Goal: Task Accomplishment & Management: Manage account settings

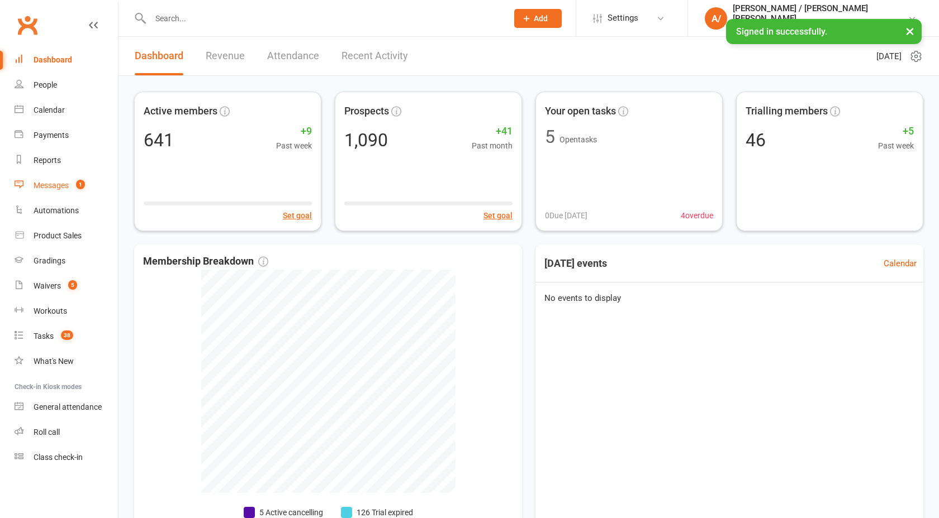
click at [77, 187] on count-badge "1" at bounding box center [77, 185] width 15 height 9
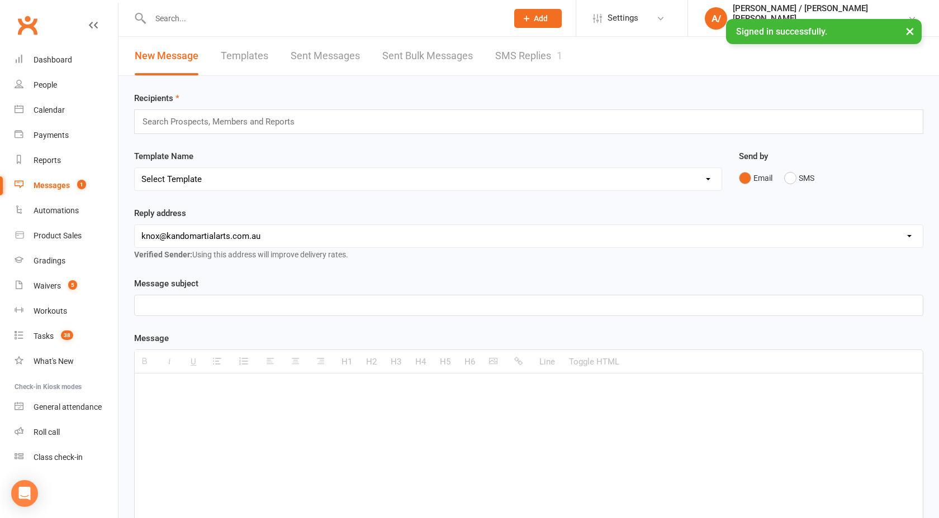
click at [514, 50] on link "SMS Replies 1" at bounding box center [528, 56] width 67 height 39
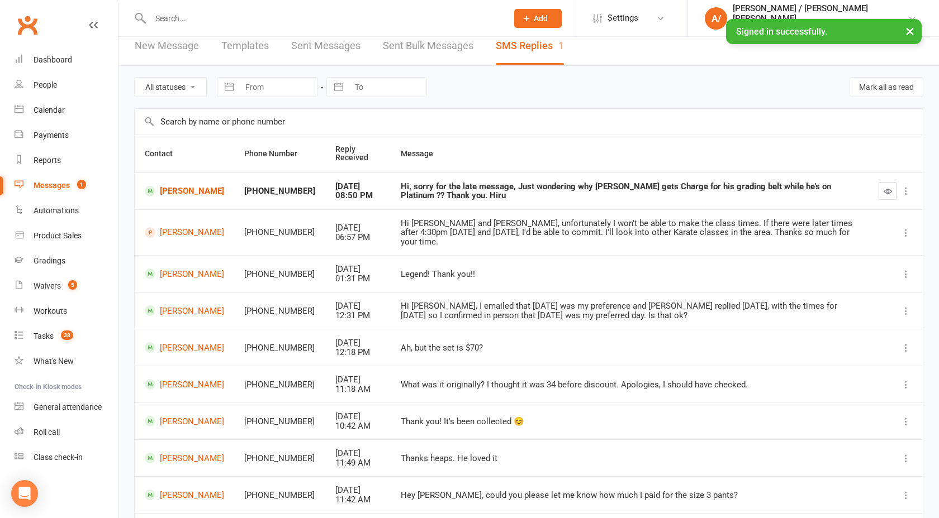
scroll to position [12, 0]
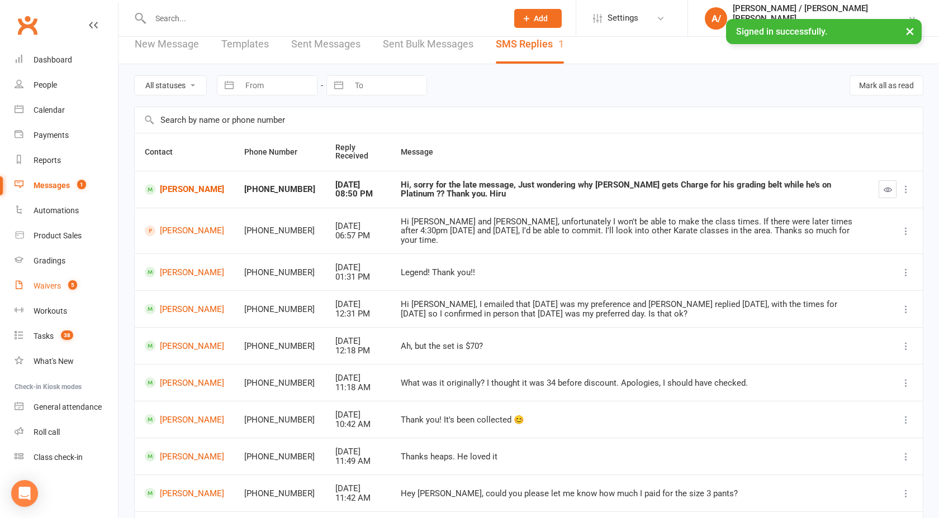
click at [58, 281] on link "Waivers 5" at bounding box center [66, 286] width 103 height 25
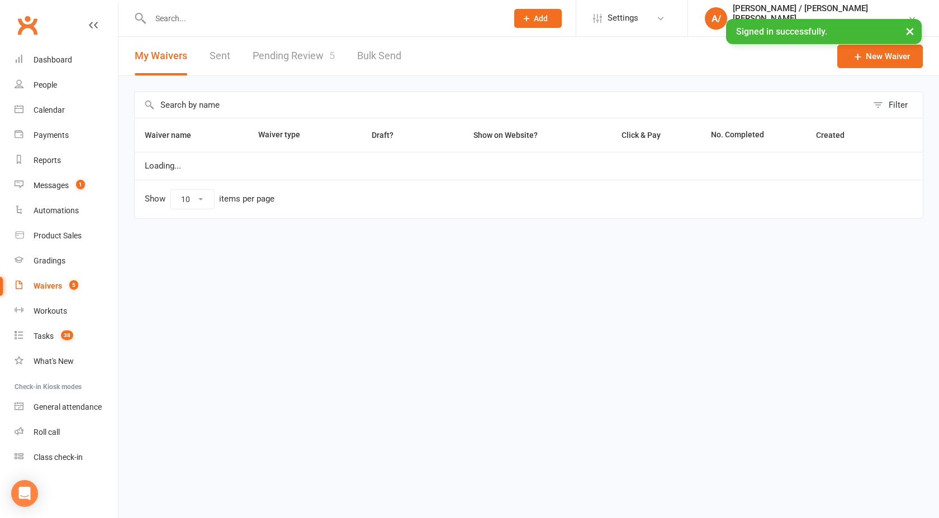
select select "100"
click at [341, 54] on div "My Waivers Sent Pending Review 5 Bulk Send" at bounding box center [267, 56] width 299 height 39
click at [311, 58] on link "Pending Review 5" at bounding box center [294, 56] width 82 height 39
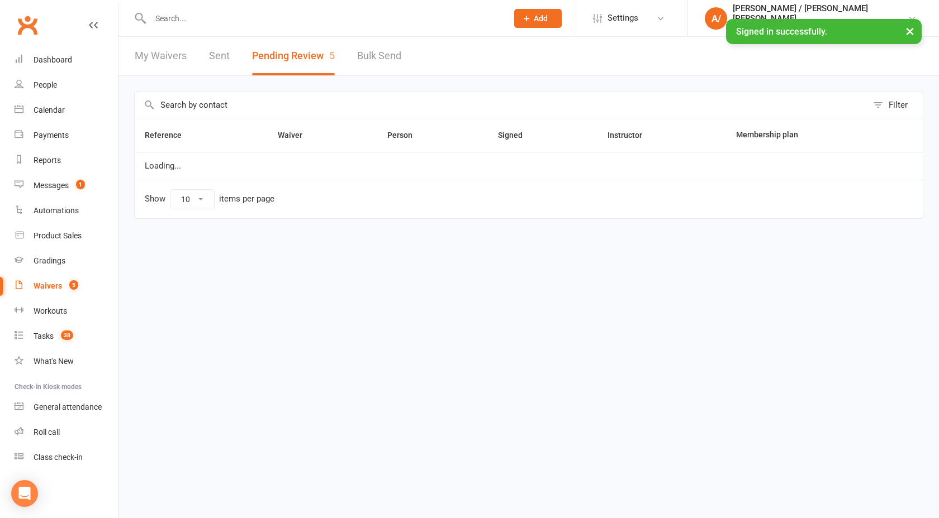
select select "100"
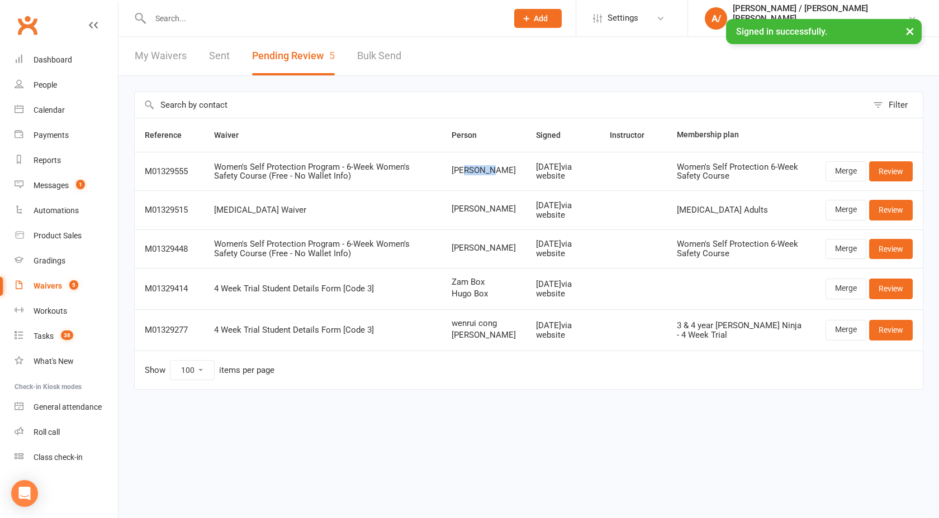
drag, startPoint x: 465, startPoint y: 170, endPoint x: 505, endPoint y: 183, distance: 42.1
click at [500, 170] on span "Olivia Ho" at bounding box center [483, 170] width 64 height 9
click at [504, 175] on td "Olivia Ho" at bounding box center [483, 171] width 84 height 39
drag, startPoint x: 470, startPoint y: 241, endPoint x: 499, endPoint y: 245, distance: 29.4
click at [496, 244] on span "Margaret Raj" at bounding box center [483, 248] width 64 height 9
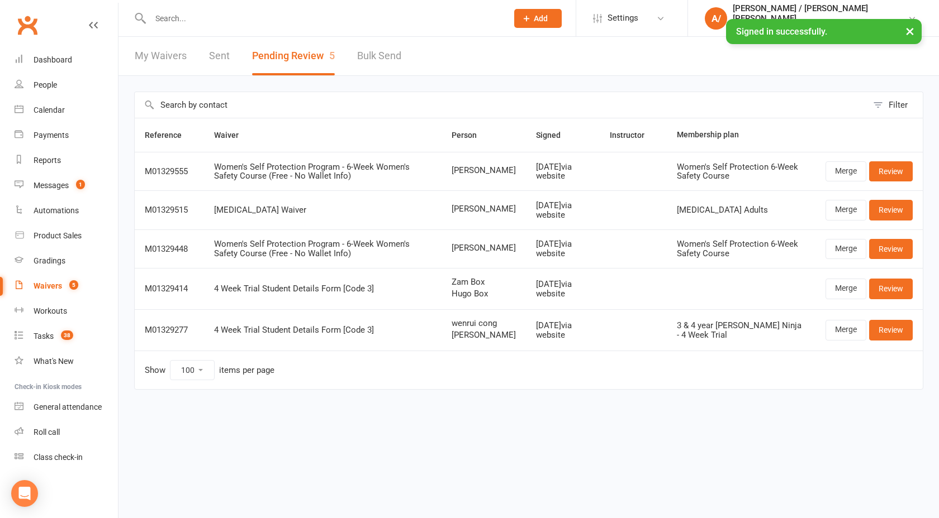
click at [478, 291] on span "Hugo Box" at bounding box center [483, 293] width 64 height 9
drag, startPoint x: 461, startPoint y: 205, endPoint x: 468, endPoint y: 219, distance: 15.5
click at [468, 219] on td "Khatira Gudaz" at bounding box center [483, 210] width 84 height 39
click at [485, 213] on span "Khatira Gudaz" at bounding box center [483, 208] width 64 height 9
click at [63, 339] on span "38" at bounding box center [67, 335] width 12 height 9
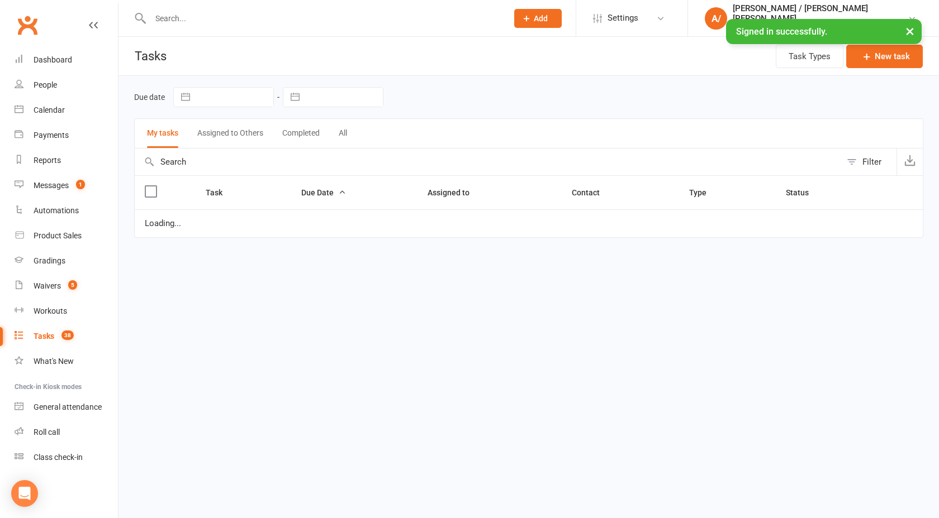
select select "started"
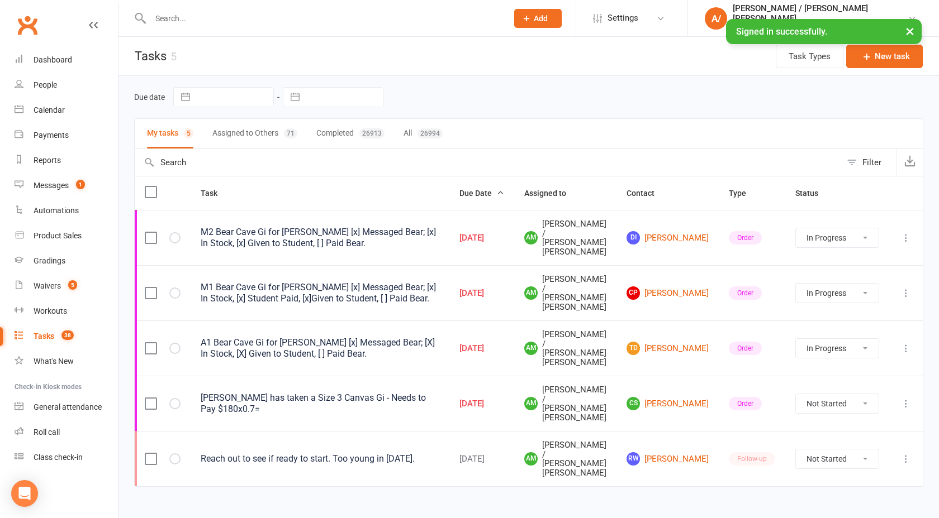
click at [408, 135] on button "All 26994" at bounding box center [422, 134] width 39 height 30
select select "started"
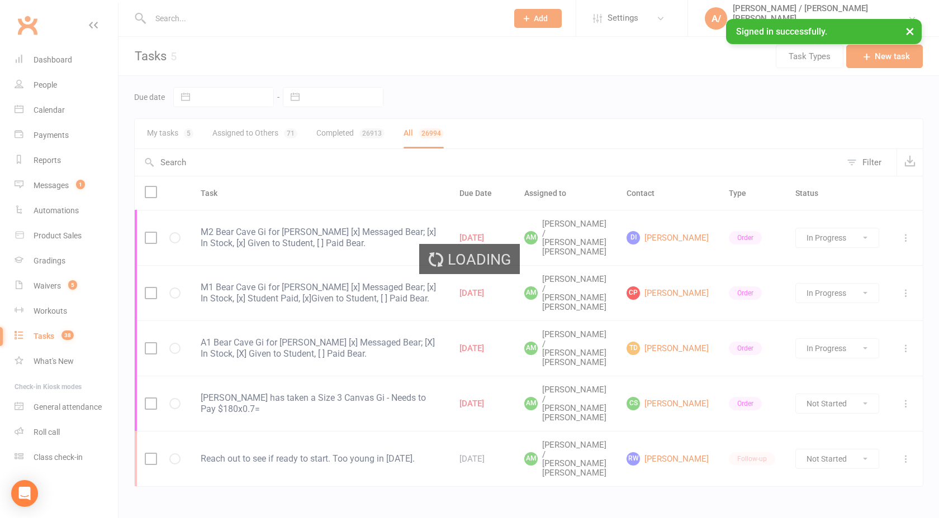
select select "started"
select select "finished"
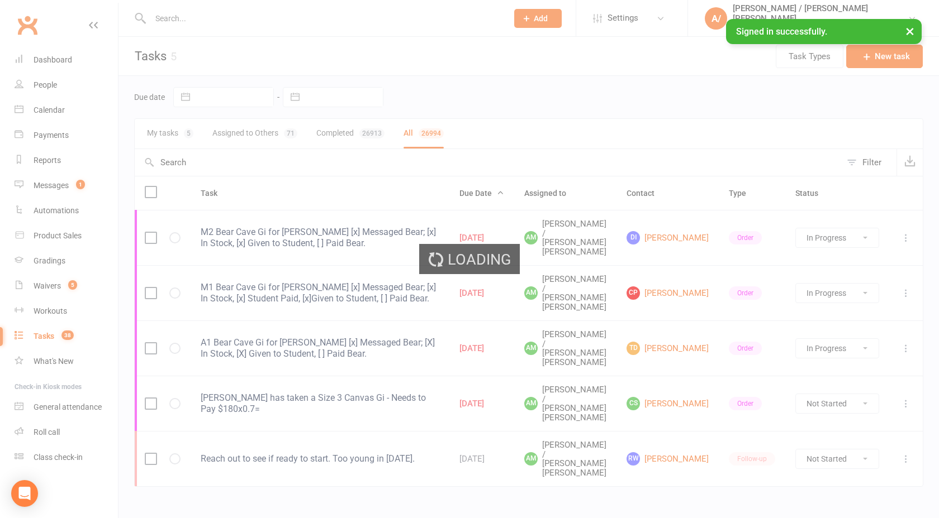
select select "finished"
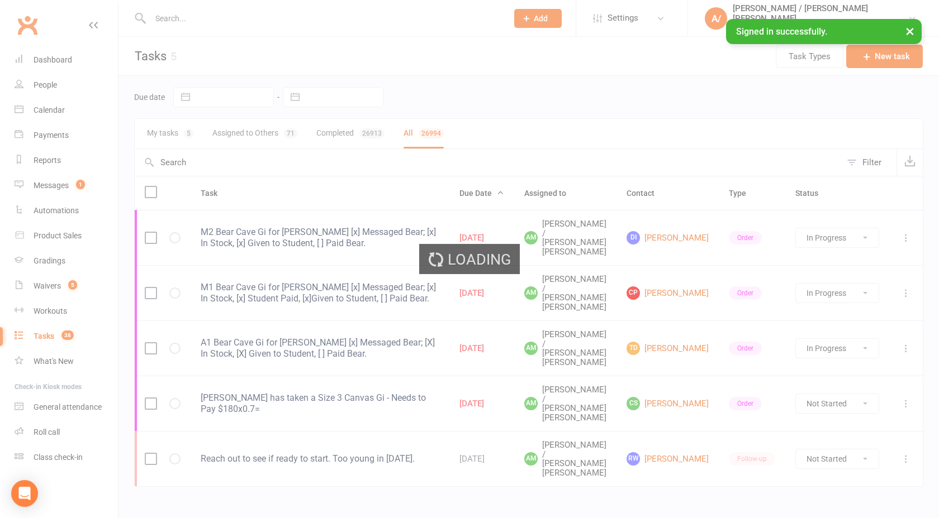
select select "finished"
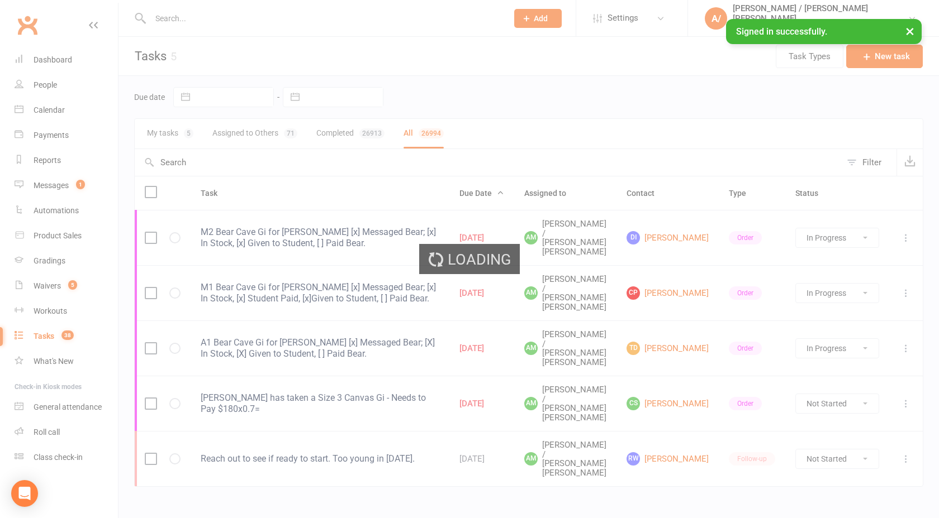
select select "finished"
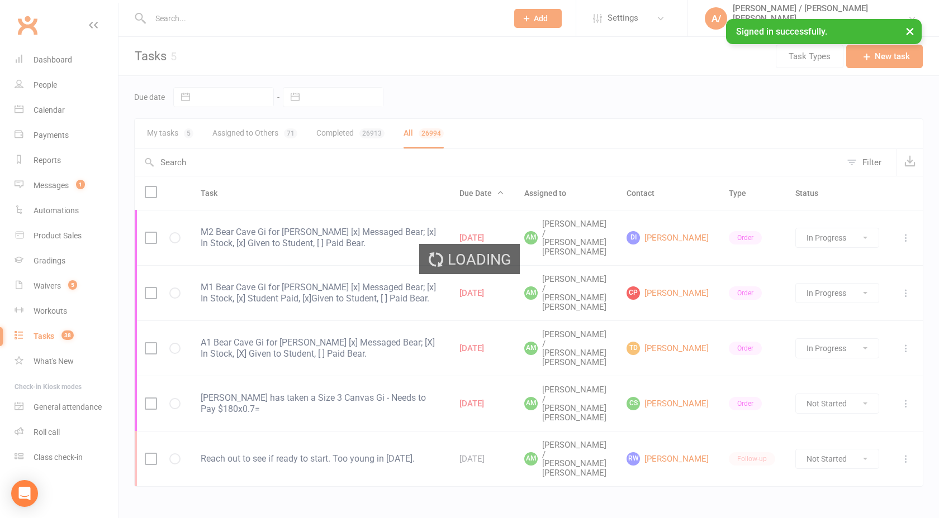
select select "finished"
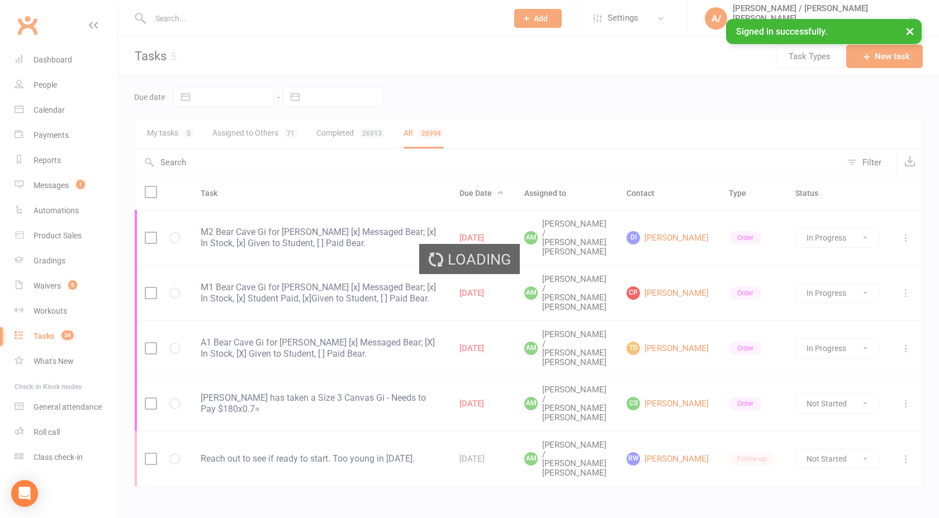
select select "finished"
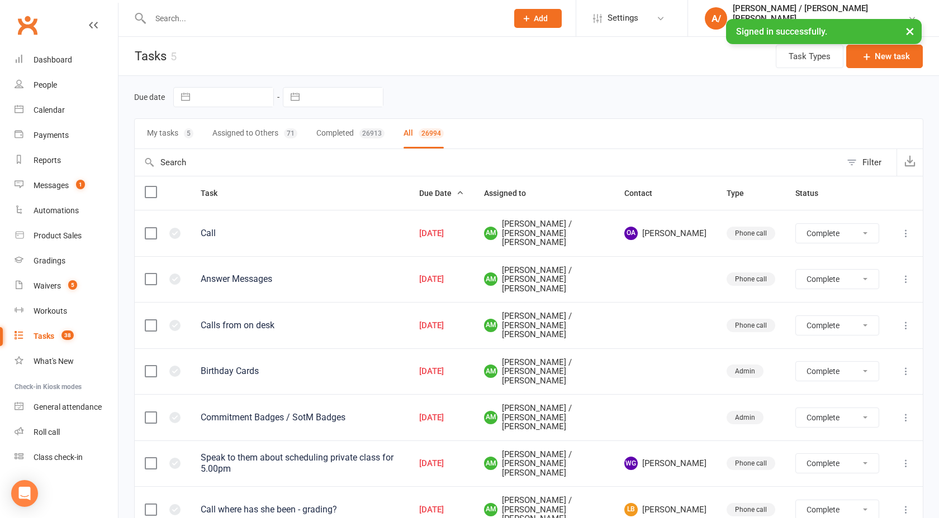
click at [855, 164] on button "Filter" at bounding box center [868, 162] width 55 height 27
select select "finished"
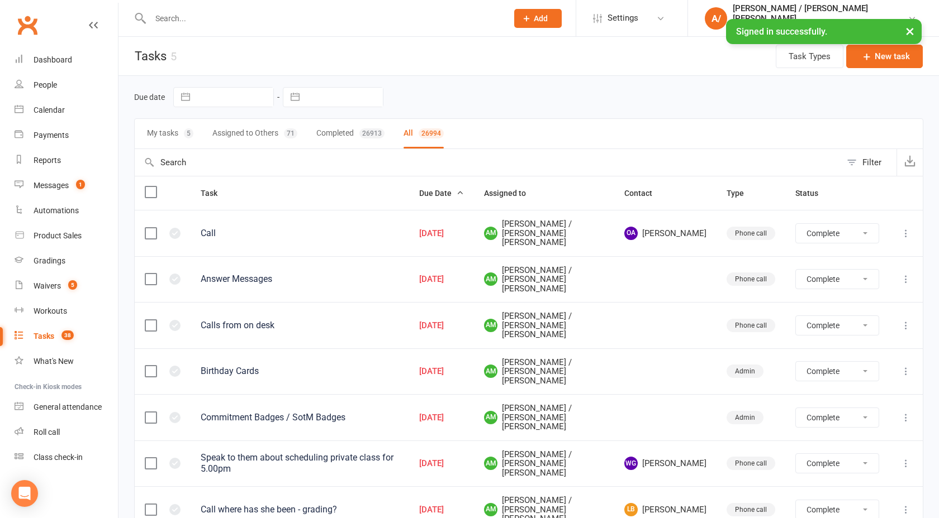
select select "finished"
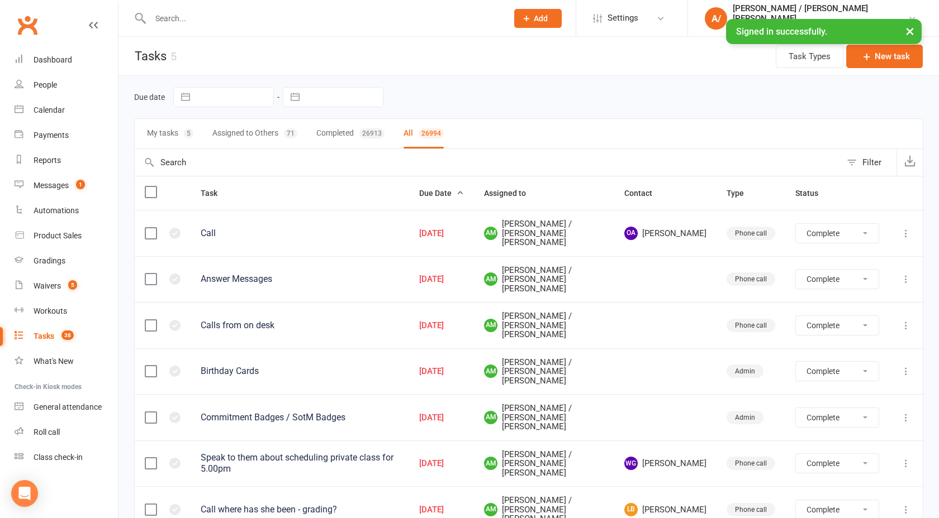
select select "finished"
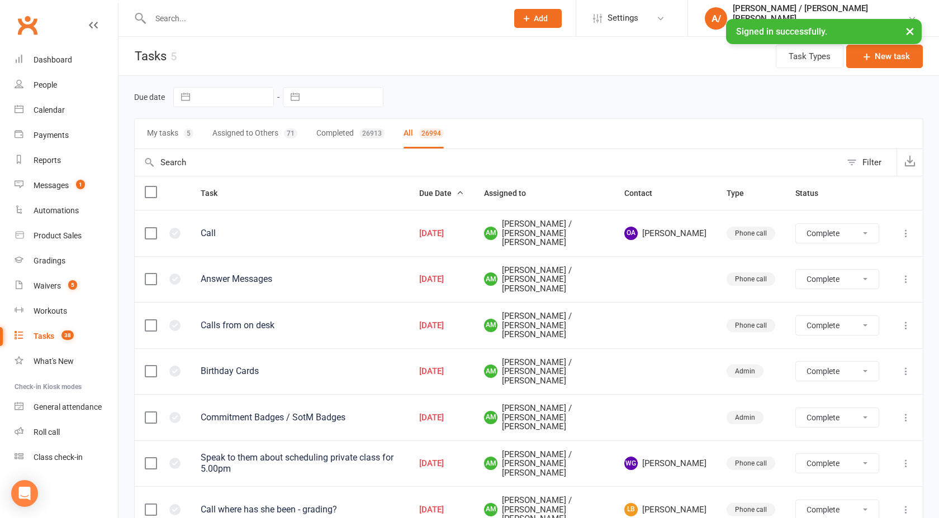
select select "finished"
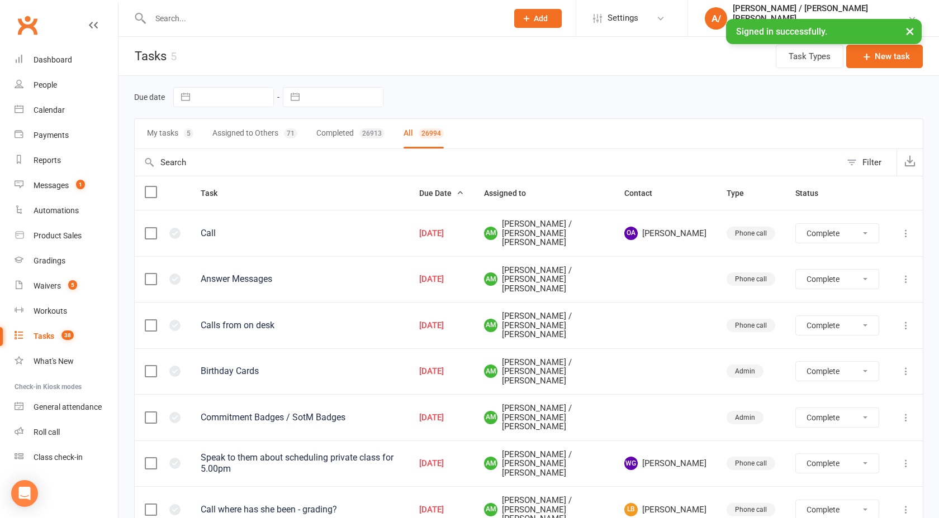
select select "finished"
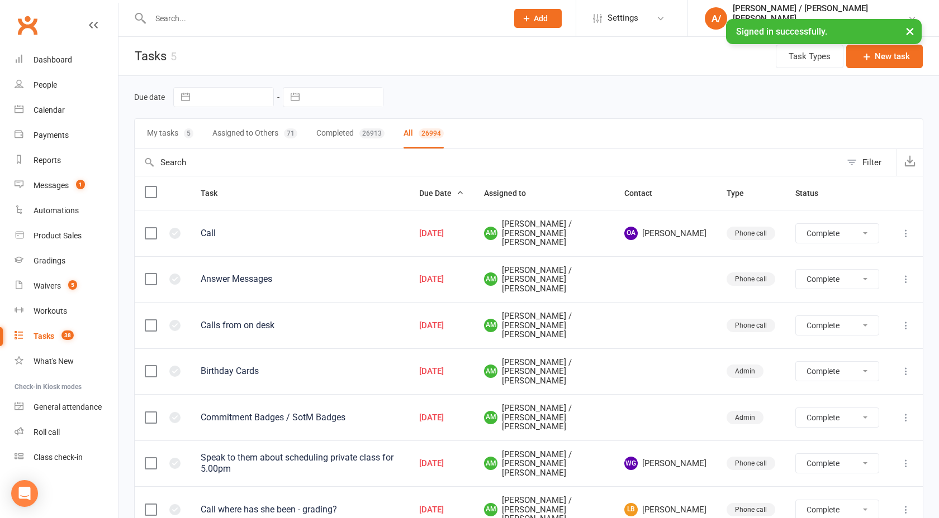
select select "finished"
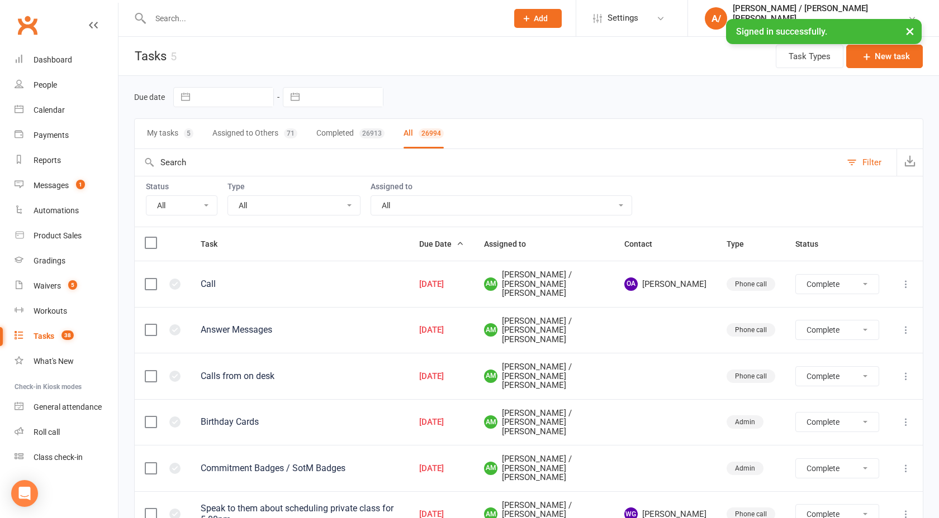
click at [187, 209] on select "All Incomplete Not Started In Progress Waiting Complete" at bounding box center [181, 205] width 70 height 19
select select "incomplete"
click at [146, 196] on select "All Incomplete Not Started In Progress Waiting Complete" at bounding box center [181, 205] width 70 height 19
select select "finished"
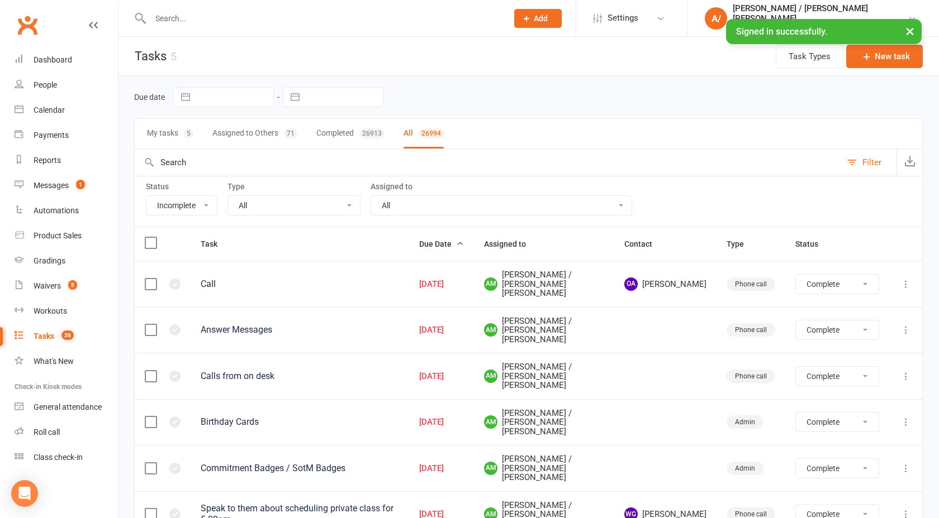
select select "finished"
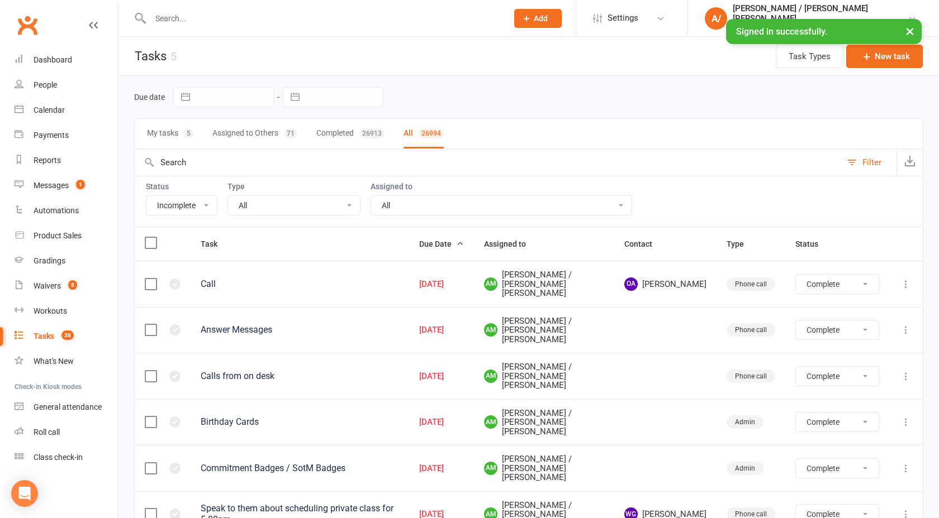
select select "finished"
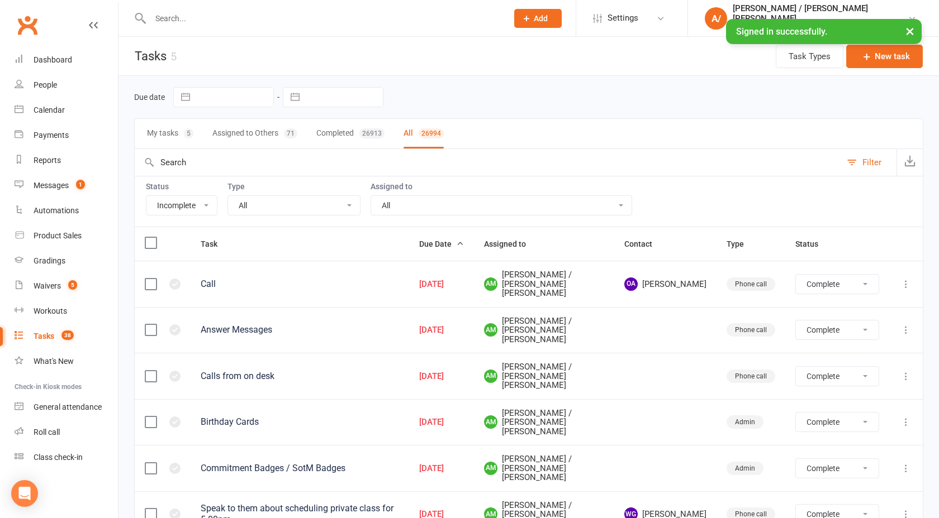
select select "finished"
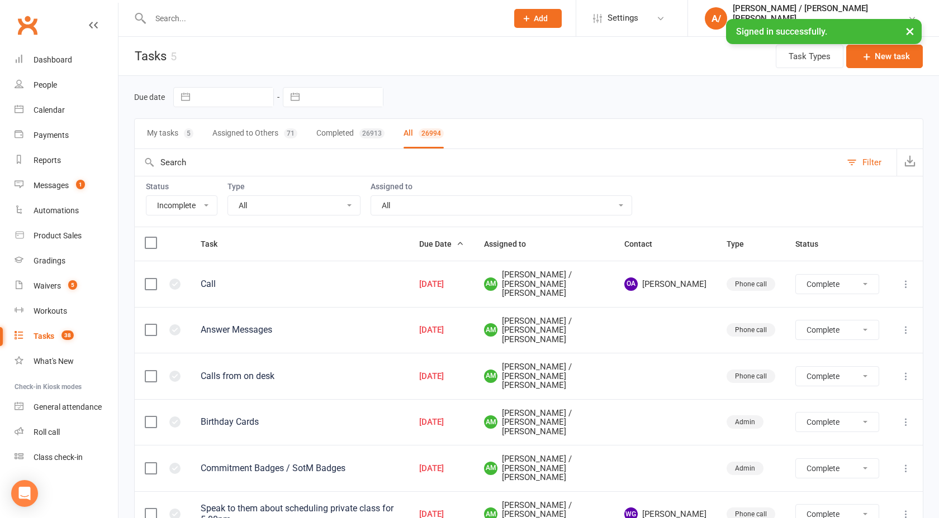
select select "finished"
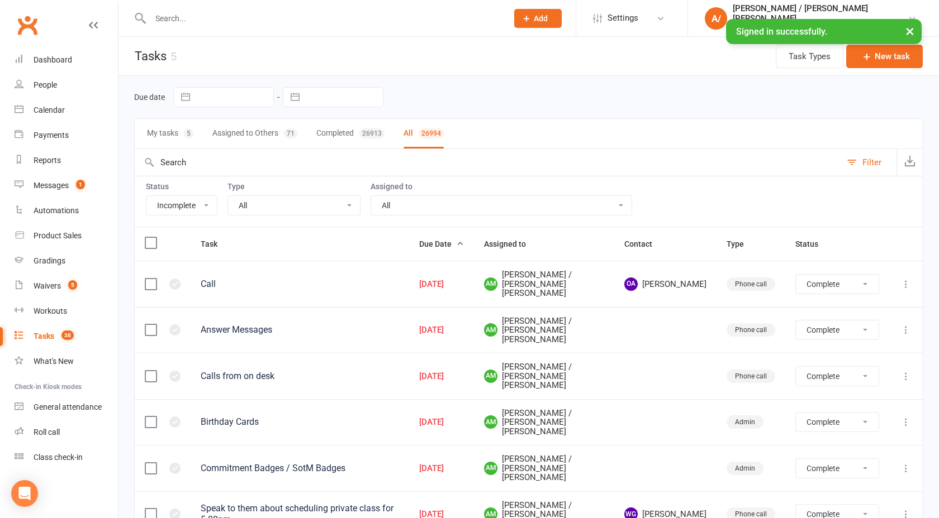
select select "finished"
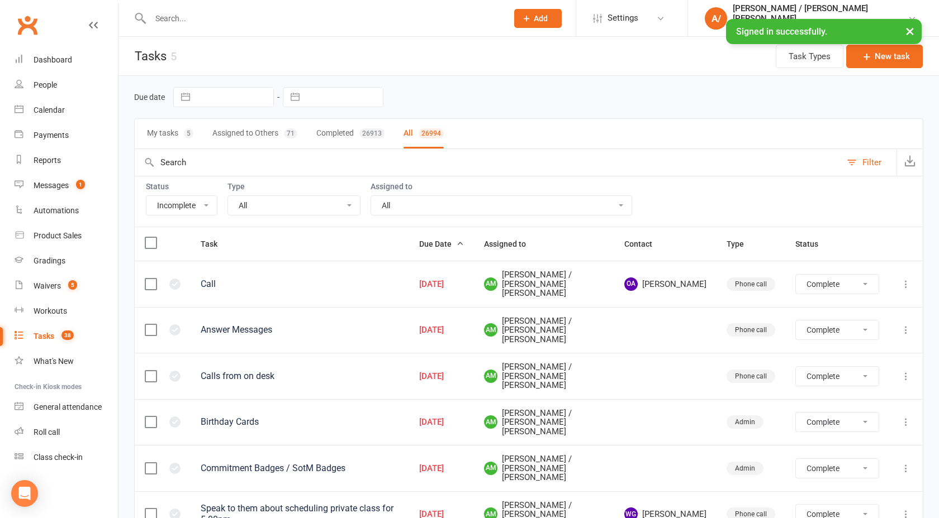
select select "finished"
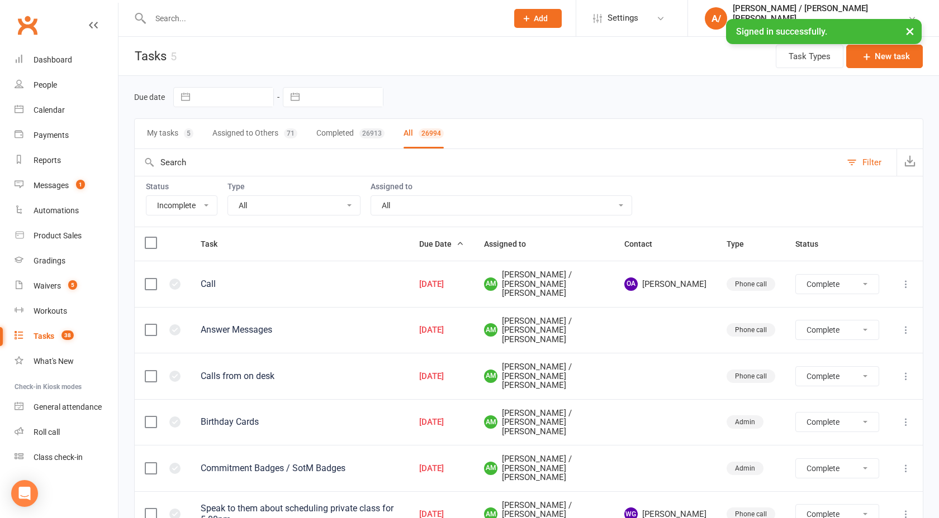
select select "finished"
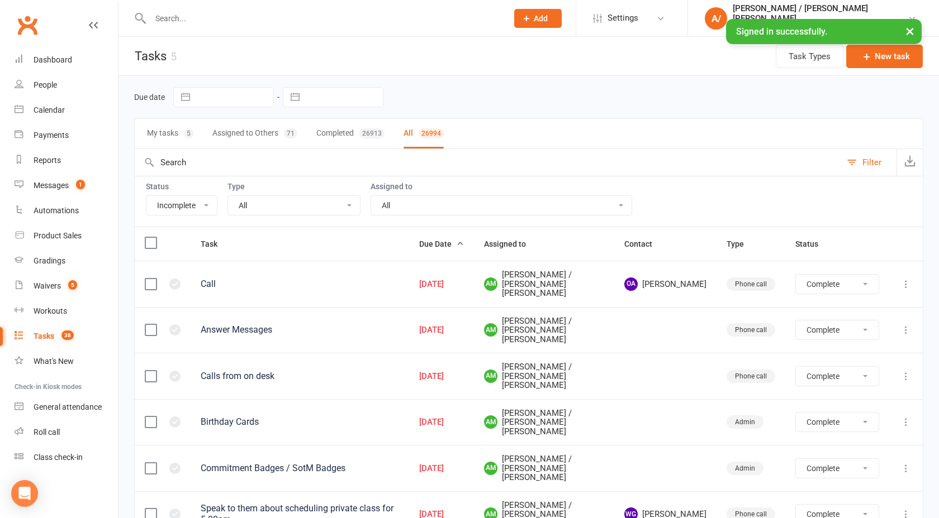
select select "finished"
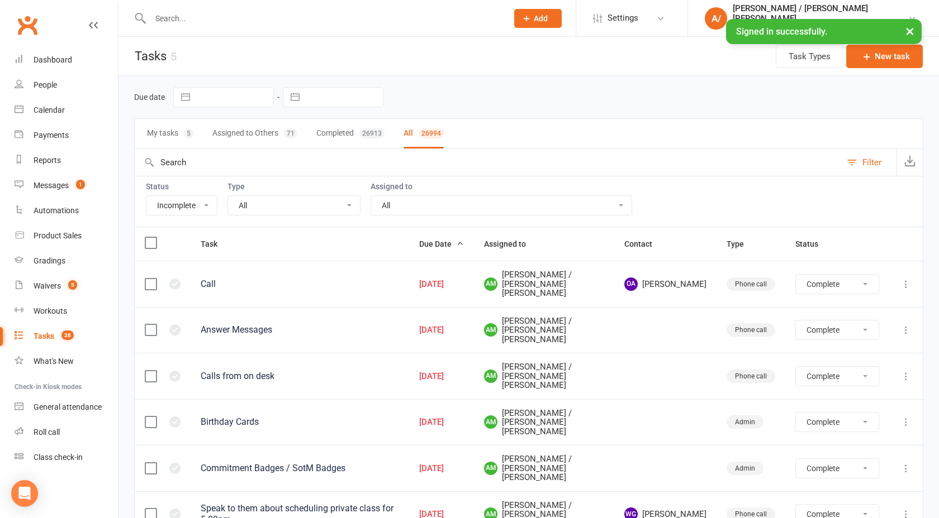
select select "finished"
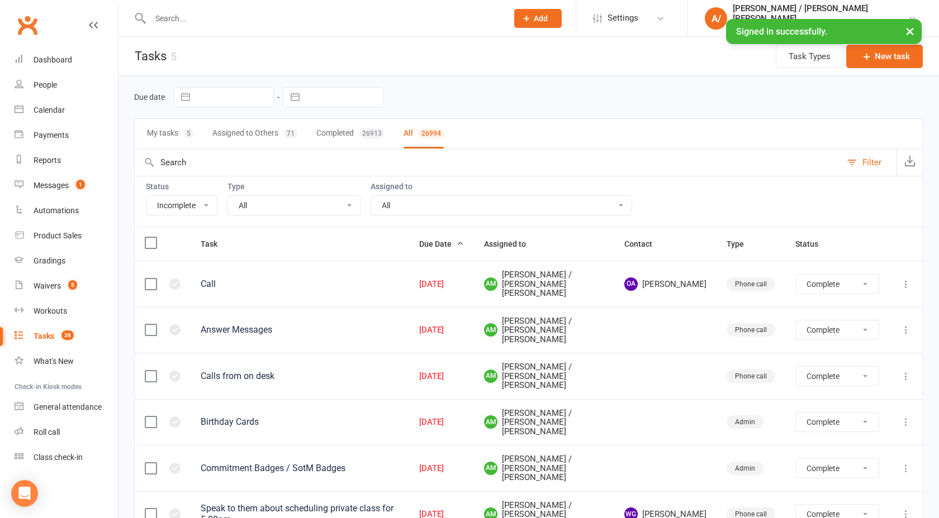
select select "finished"
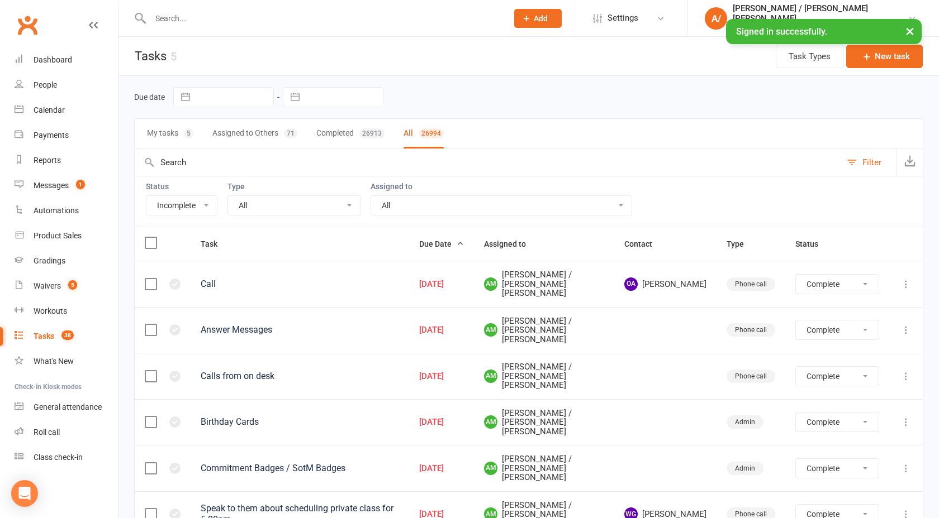
select select "finished"
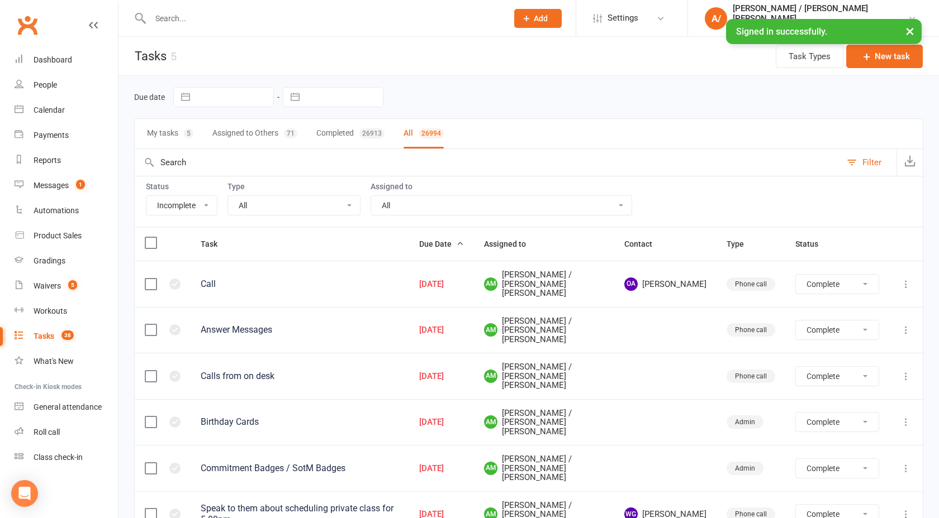
select select "finished"
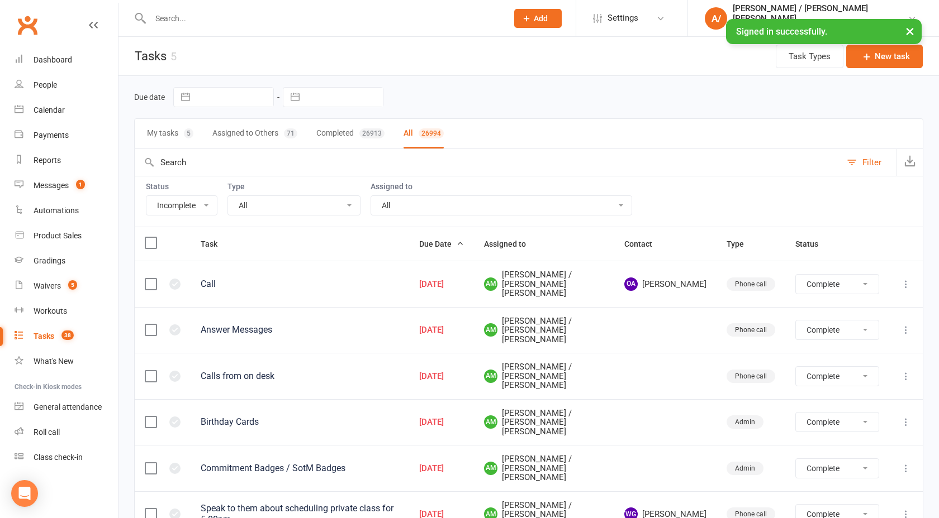
select select "finished"
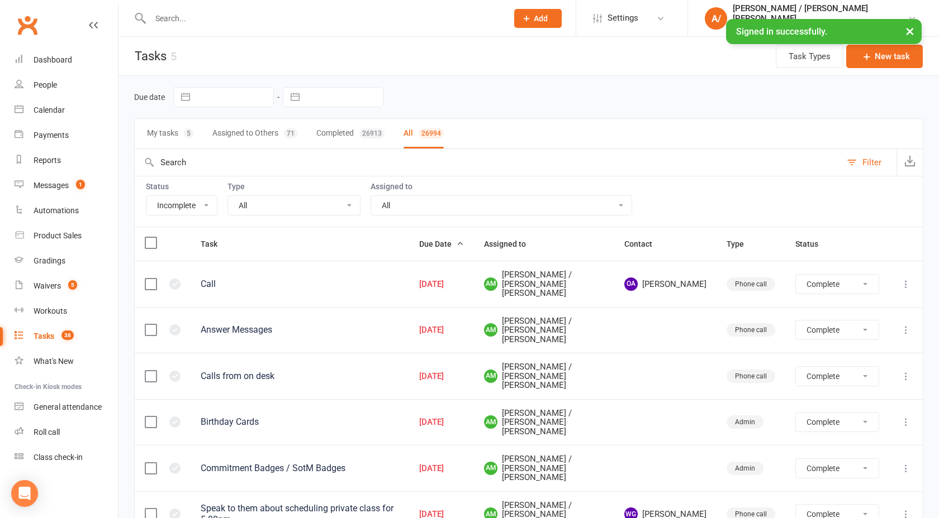
select select "finished"
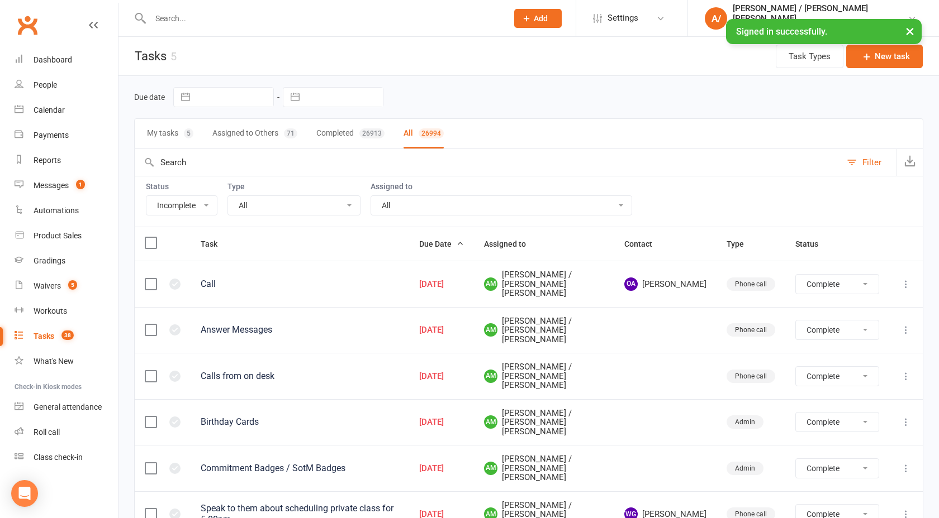
select select "finished"
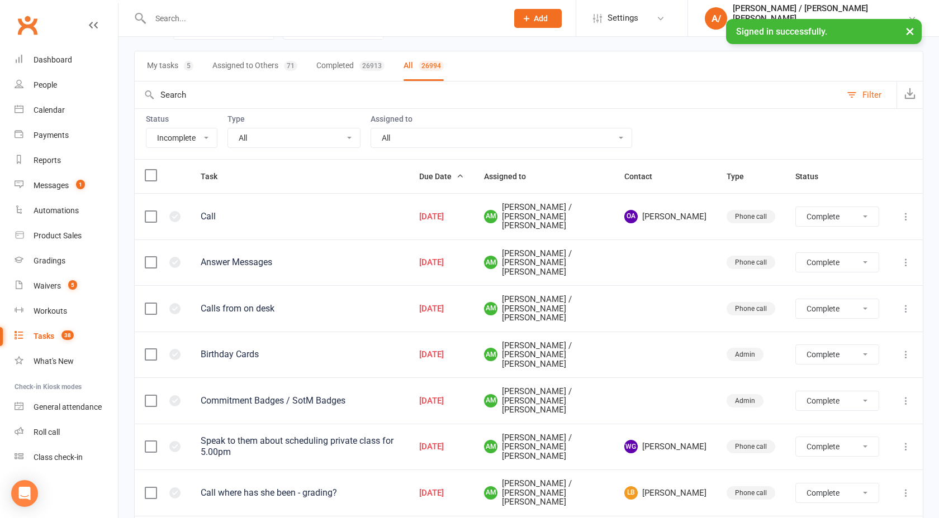
select select "started"
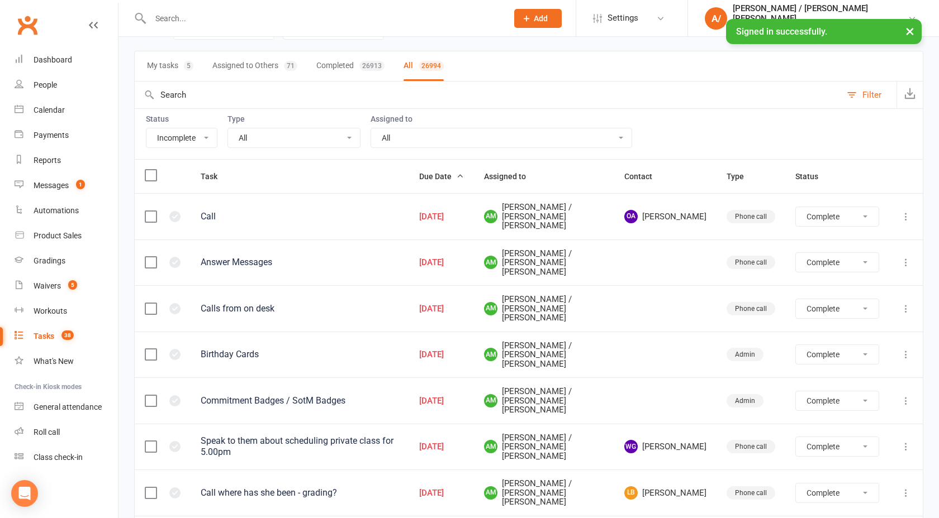
select select "started"
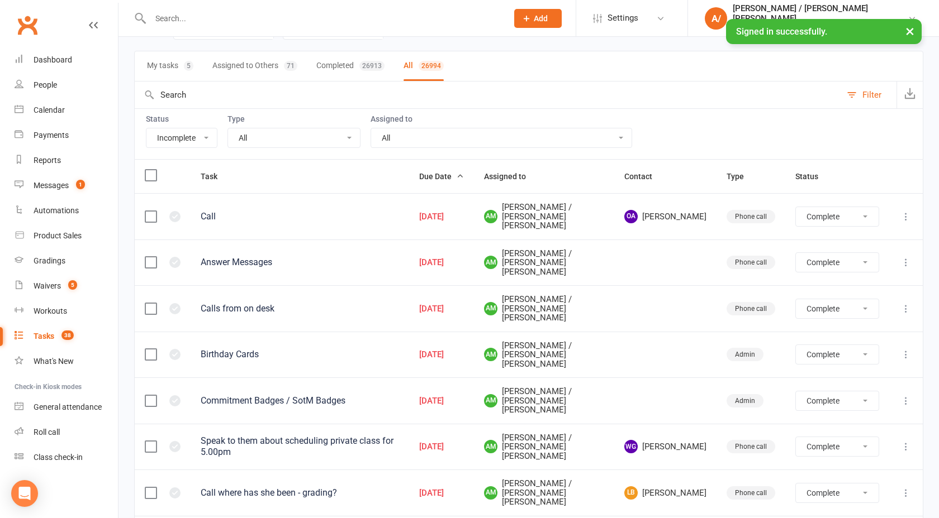
select select "started"
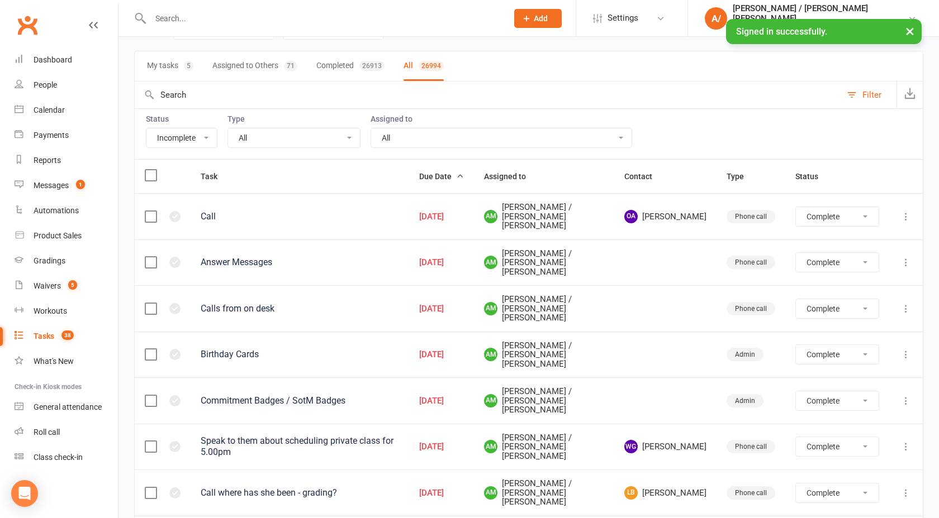
select select "waiting"
select select "started"
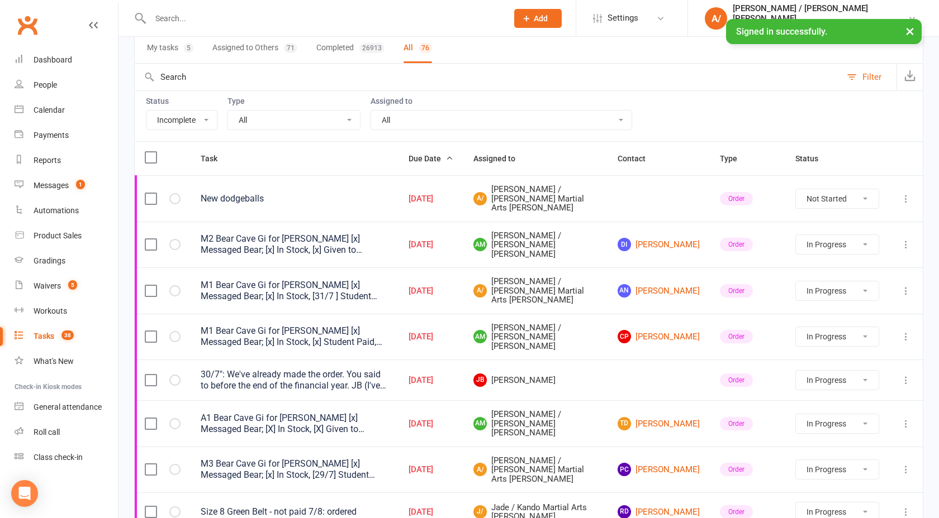
scroll to position [83, 0]
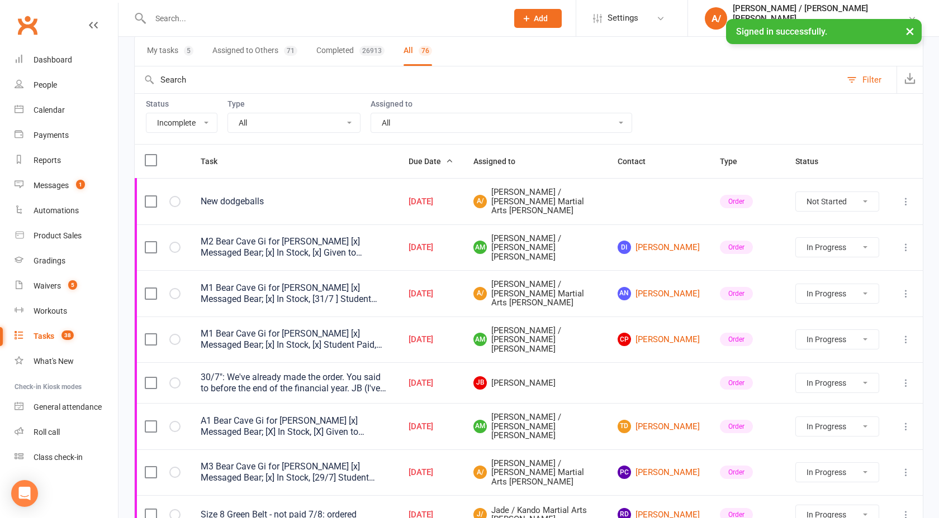
click at [293, 125] on select "All Admin Bbpc - black belt prep course Cancellation Enquiry Follow-up In-class…" at bounding box center [294, 122] width 132 height 19
select select "15046"
click at [228, 113] on select "All Admin Bbpc - black belt prep course Cancellation Enquiry Follow-up In-class…" at bounding box center [294, 122] width 132 height 19
select select "started"
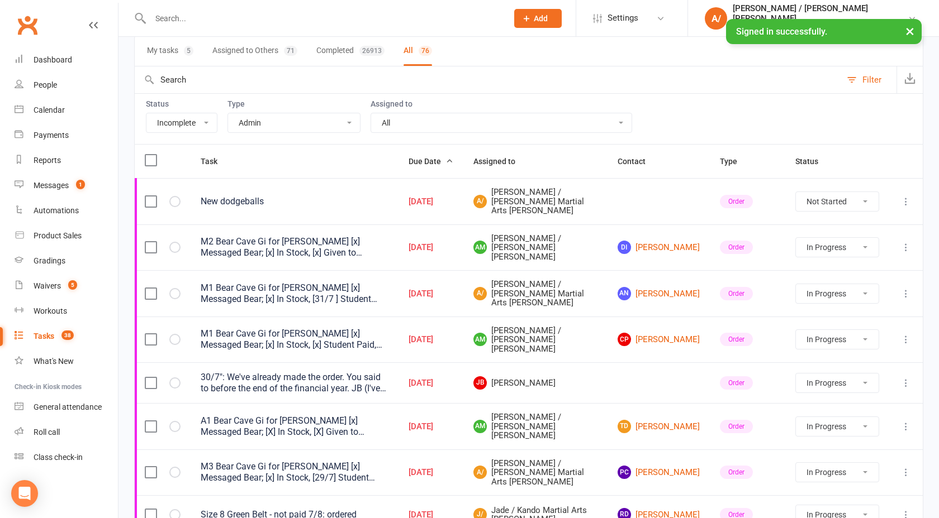
select select "started"
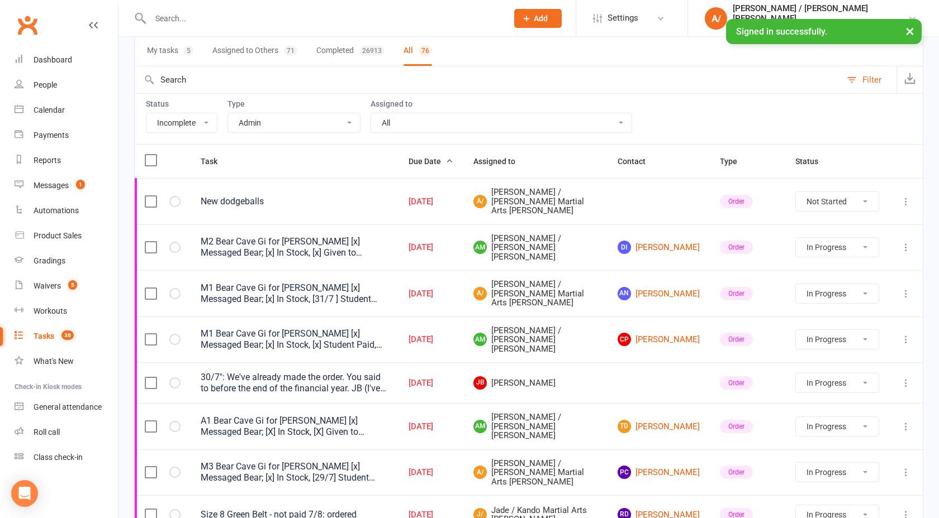
select select "started"
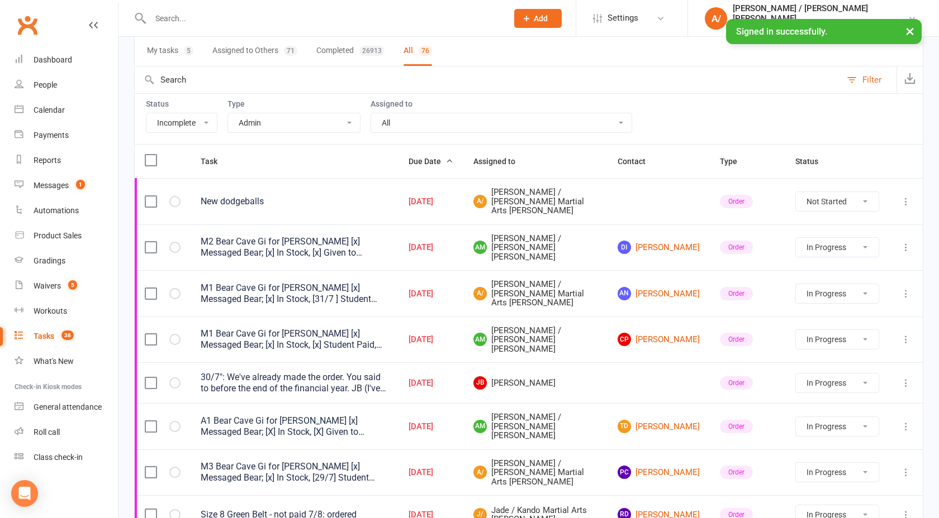
select select "started"
select select "waiting"
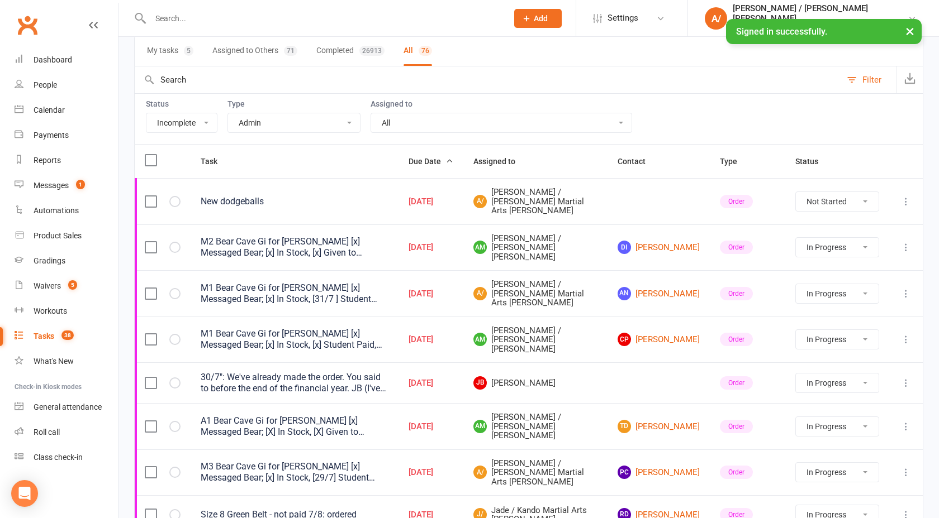
select select "started"
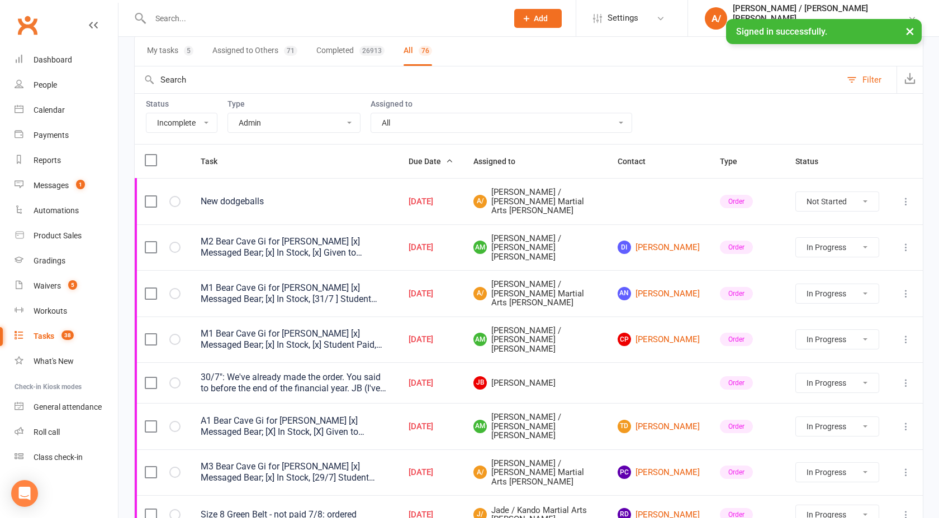
select select "started"
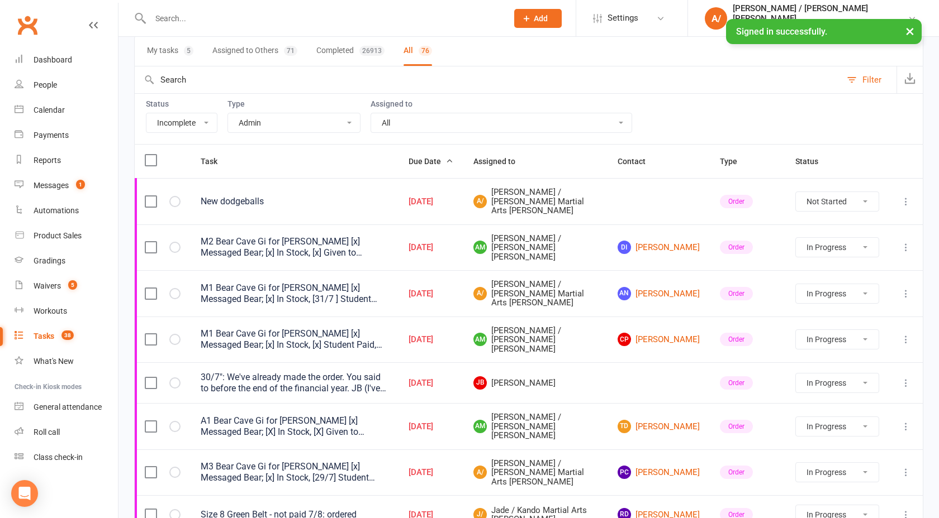
select select "started"
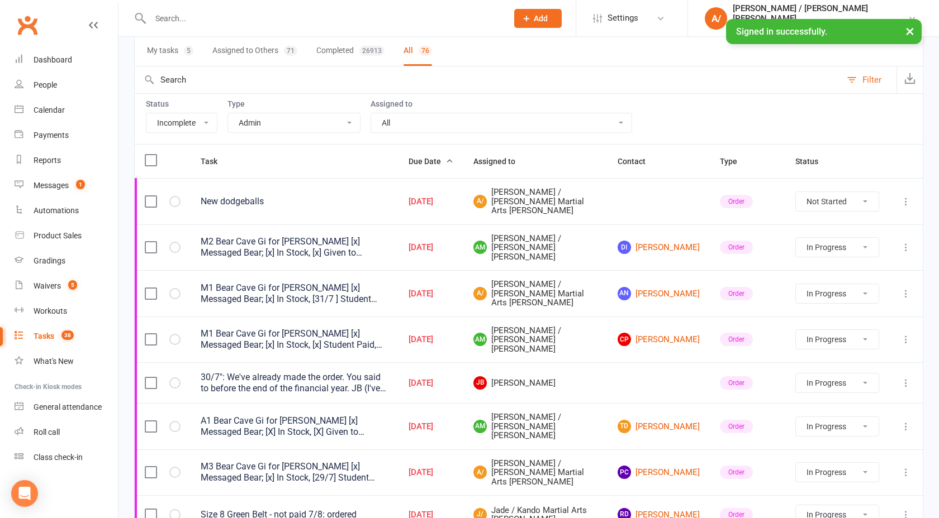
select select "started"
select select "waiting"
select select "started"
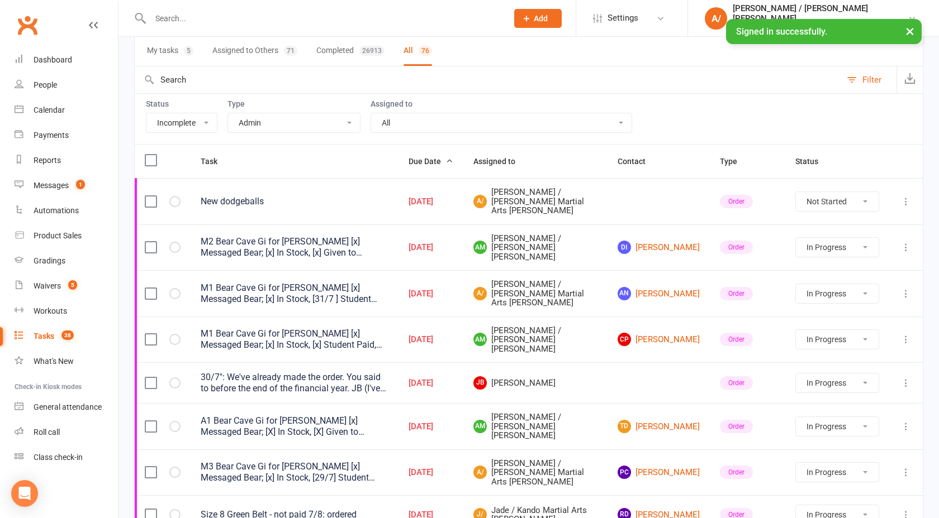
select select "started"
select select "waiting"
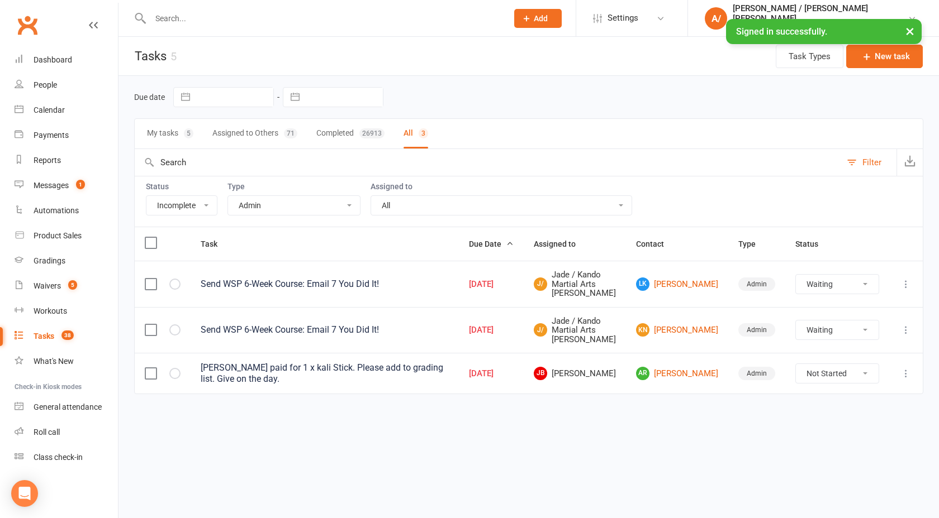
scroll to position [0, 0]
click at [299, 204] on select "All Admin Bbpc - black belt prep course Cancellation Enquiry Follow-up In-class…" at bounding box center [294, 205] width 132 height 19
select select "27920"
click at [228, 196] on select "All Admin Bbpc - black belt prep course Cancellation Enquiry Follow-up In-class…" at bounding box center [294, 205] width 132 height 19
select select "waiting"
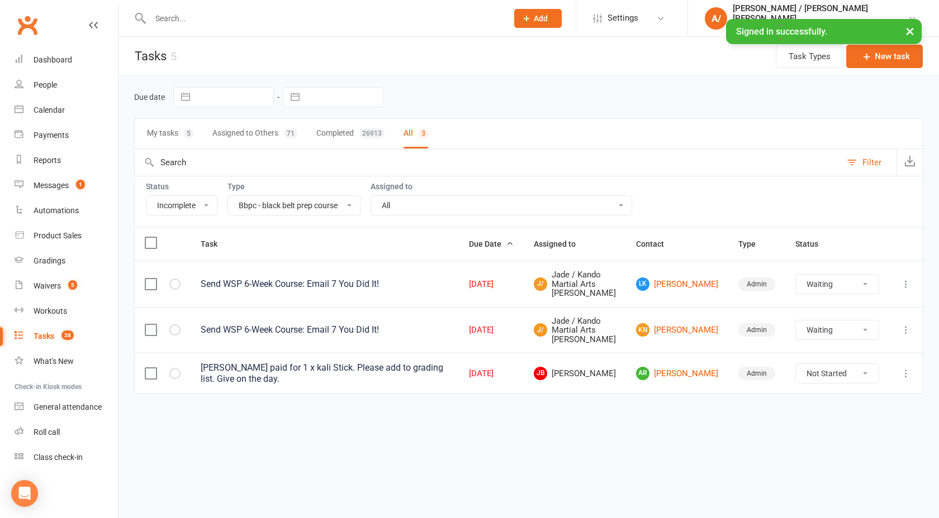
select select "waiting"
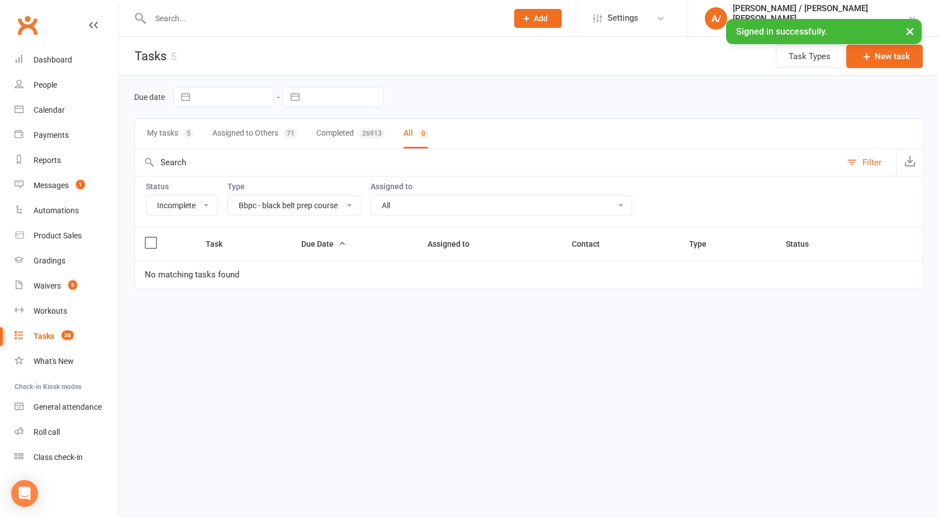
click at [308, 203] on select "All Admin Bbpc - black belt prep course Cancellation Enquiry Follow-up In-class…" at bounding box center [294, 205] width 132 height 19
click at [228, 196] on select "All Admin Bbpc - black belt prep course Cancellation Enquiry Follow-up In-class…" at bounding box center [294, 205] width 132 height 19
click at [304, 215] on select "All Admin Bbpc - black belt prep course Cancellation Enquiry Follow-up In-class…" at bounding box center [294, 205] width 132 height 19
click at [228, 196] on select "All Admin Bbpc - black belt prep course Cancellation Enquiry Follow-up In-class…" at bounding box center [294, 205] width 132 height 19
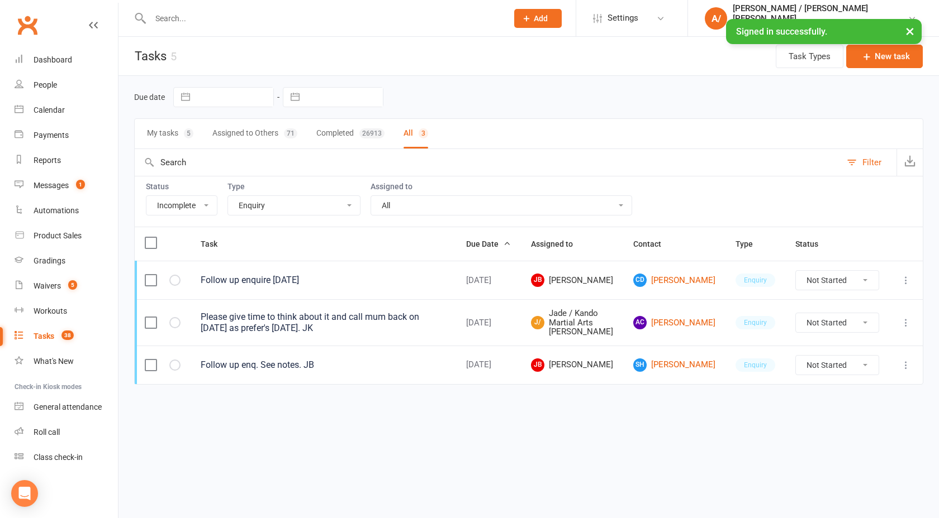
click at [302, 207] on select "All Admin Bbpc - black belt prep course Cancellation Enquiry Follow-up In-class…" at bounding box center [294, 205] width 132 height 19
click at [228, 196] on select "All Admin Bbpc - black belt prep course Cancellation Enquiry Follow-up In-class…" at bounding box center [294, 205] width 132 height 19
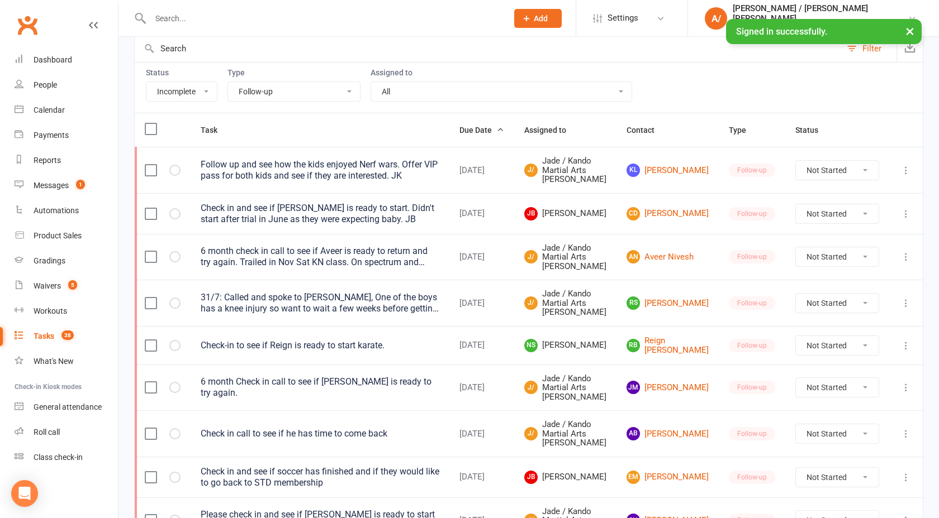
scroll to position [117, 0]
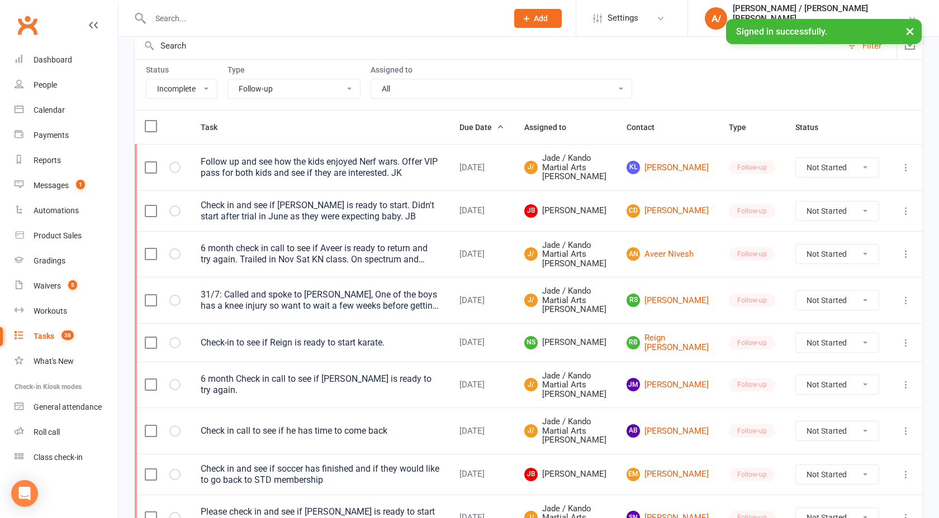
click at [289, 98] on select "All Admin Bbpc - black belt prep course Cancellation Enquiry Follow-up In-class…" at bounding box center [294, 88] width 132 height 19
click at [228, 79] on select "All Admin Bbpc - black belt prep course Cancellation Enquiry Follow-up In-class…" at bounding box center [294, 88] width 132 height 19
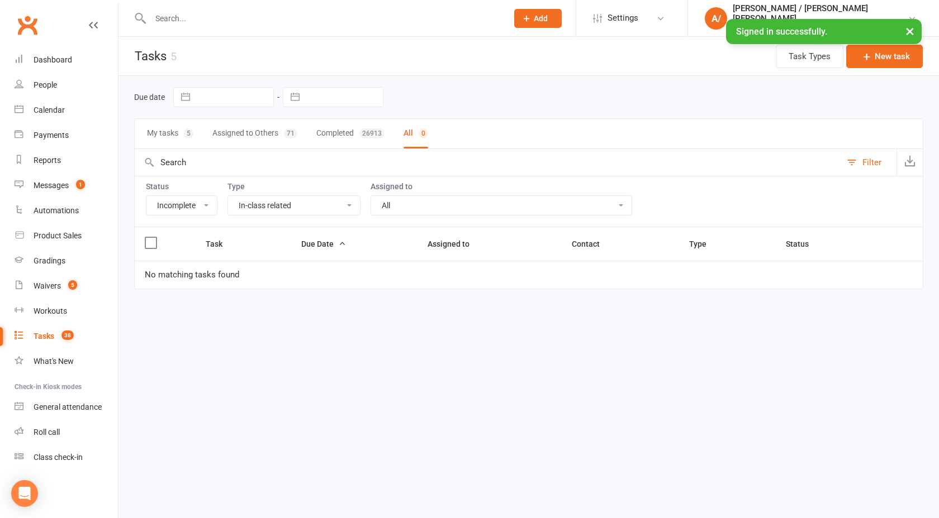
scroll to position [0, 0]
click at [322, 207] on select "All Admin Bbpc - black belt prep course Cancellation Enquiry Follow-up In-class…" at bounding box center [294, 205] width 132 height 19
click at [228, 196] on select "All Admin Bbpc - black belt prep course Cancellation Enquiry Follow-up In-class…" at bounding box center [294, 205] width 132 height 19
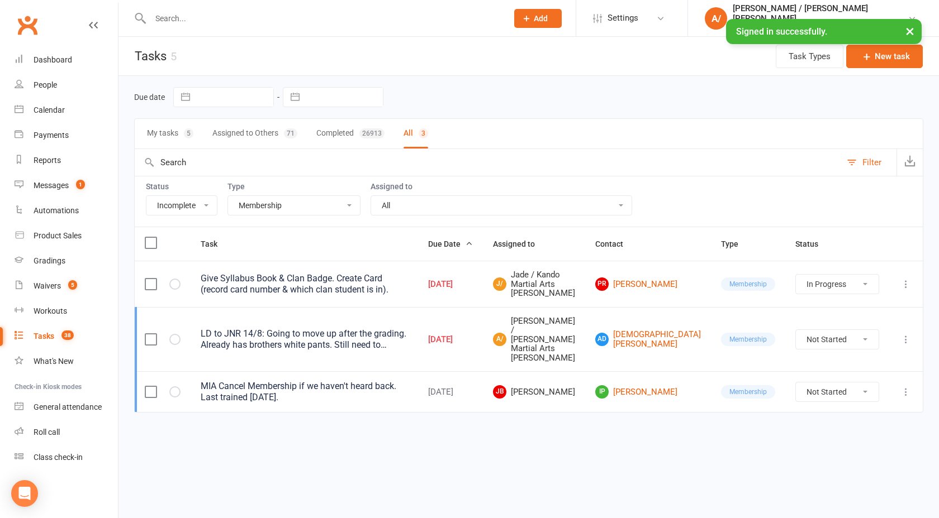
click at [294, 203] on select "All Admin Bbpc - black belt prep course Cancellation Enquiry Follow-up In-class…" at bounding box center [294, 205] width 132 height 19
click at [228, 196] on select "All Admin Bbpc - black belt prep course Cancellation Enquiry Follow-up In-class…" at bounding box center [294, 205] width 132 height 19
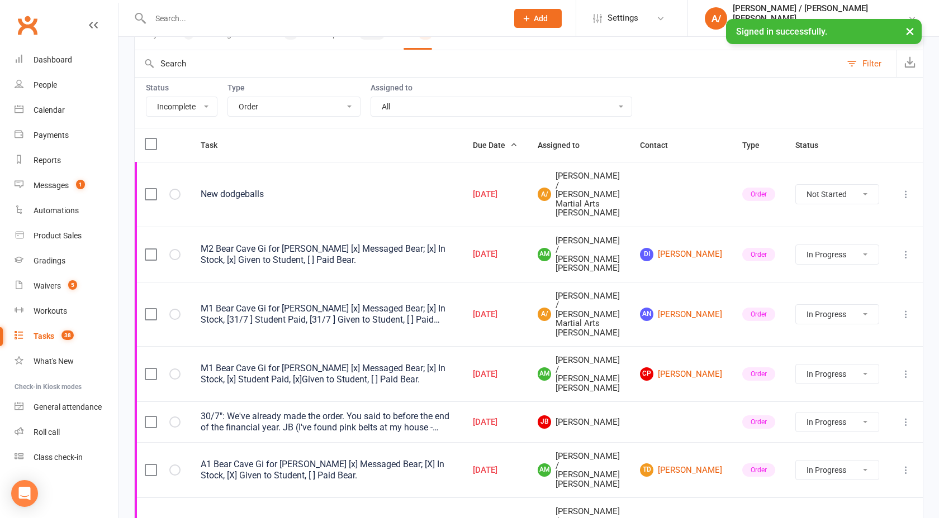
scroll to position [88, 0]
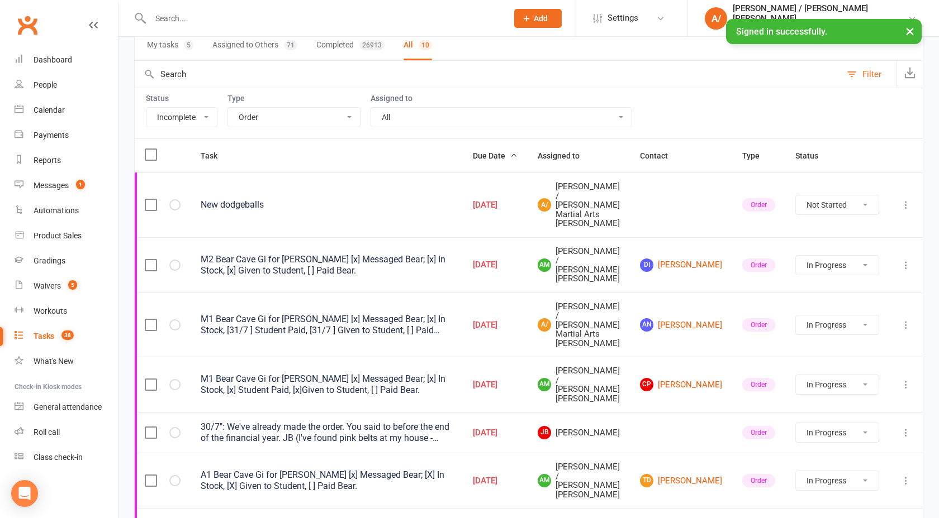
click at [317, 115] on select "All Admin Bbpc - black belt prep course Cancellation Enquiry Follow-up In-class…" at bounding box center [294, 117] width 132 height 19
click at [228, 108] on select "All Admin Bbpc - black belt prep course Cancellation Enquiry Follow-up In-class…" at bounding box center [294, 117] width 132 height 19
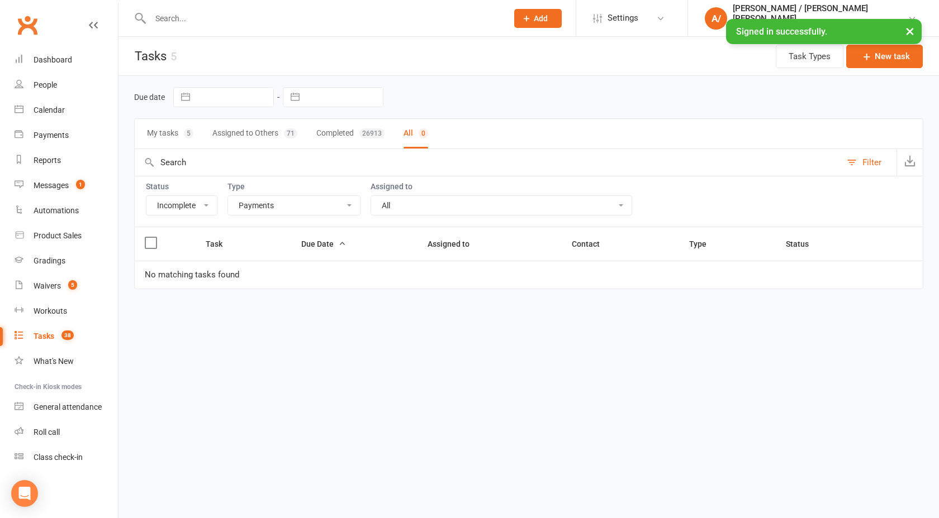
click at [322, 206] on select "All Admin Bbpc - black belt prep course Cancellation Enquiry Follow-up In-class…" at bounding box center [294, 205] width 132 height 19
click at [228, 196] on select "All Admin Bbpc - black belt prep course Cancellation Enquiry Follow-up In-class…" at bounding box center [294, 205] width 132 height 19
click at [312, 210] on select "All Admin Bbpc - black belt prep course Cancellation Enquiry Follow-up In-class…" at bounding box center [294, 205] width 132 height 19
click at [228, 196] on select "All Admin Bbpc - black belt prep course Cancellation Enquiry Follow-up In-class…" at bounding box center [294, 205] width 132 height 19
click at [316, 207] on select "All Admin Bbpc - black belt prep course Cancellation Enquiry Follow-up In-class…" at bounding box center [294, 205] width 132 height 19
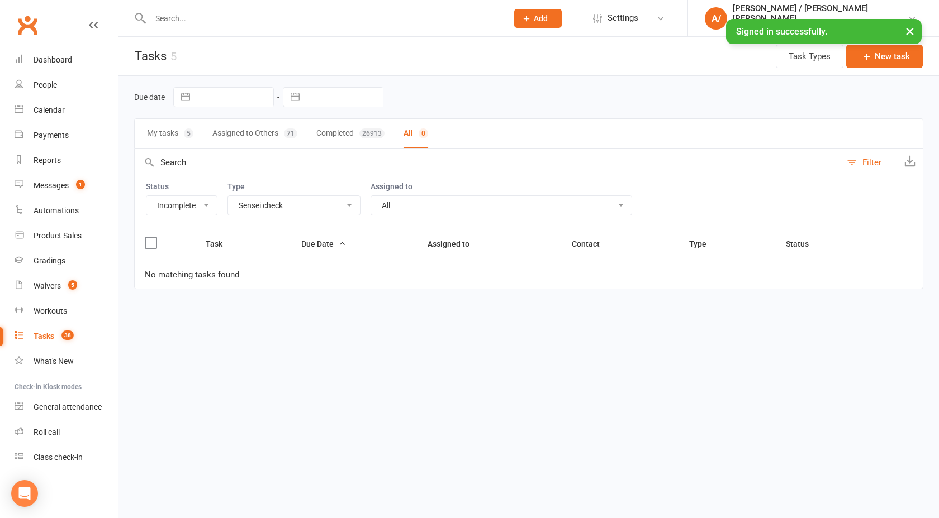
click at [228, 196] on select "All Admin Bbpc - black belt prep course Cancellation Enquiry Follow-up In-class…" at bounding box center [294, 205] width 132 height 19
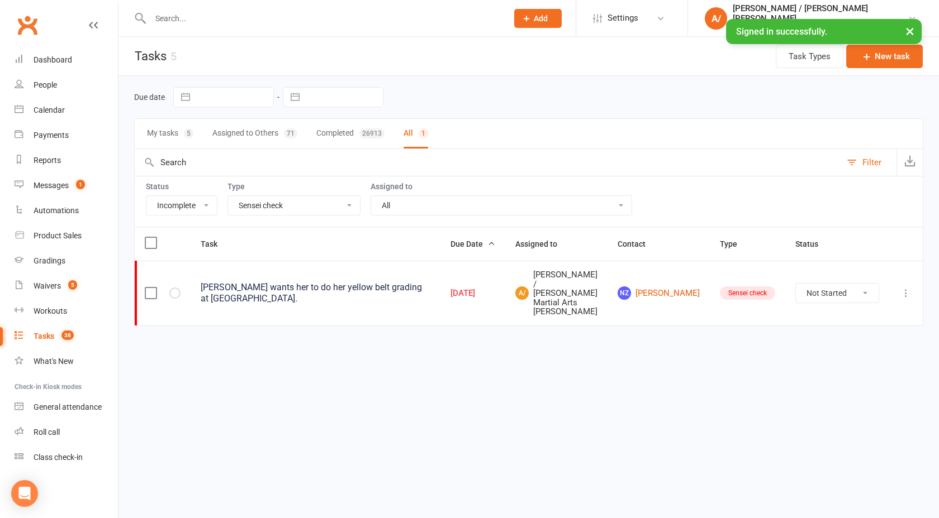
click at [307, 209] on select "All Admin Bbpc - black belt prep course Cancellation Enquiry Follow-up In-class…" at bounding box center [294, 205] width 132 height 19
click at [228, 196] on select "All Admin Bbpc - black belt prep course Cancellation Enquiry Follow-up In-class…" at bounding box center [294, 205] width 132 height 19
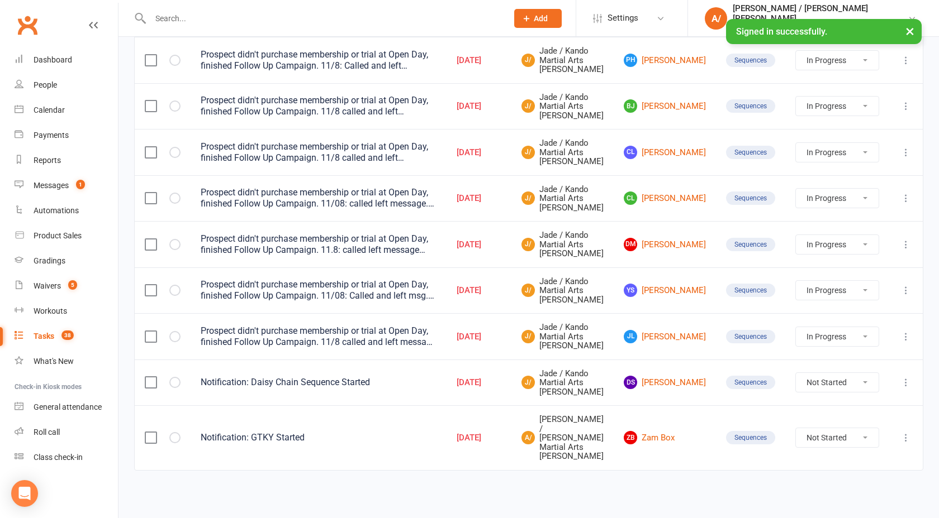
scroll to position [286, 0]
click at [0, 0] on icon "button" at bounding box center [0, 0] width 0 height 0
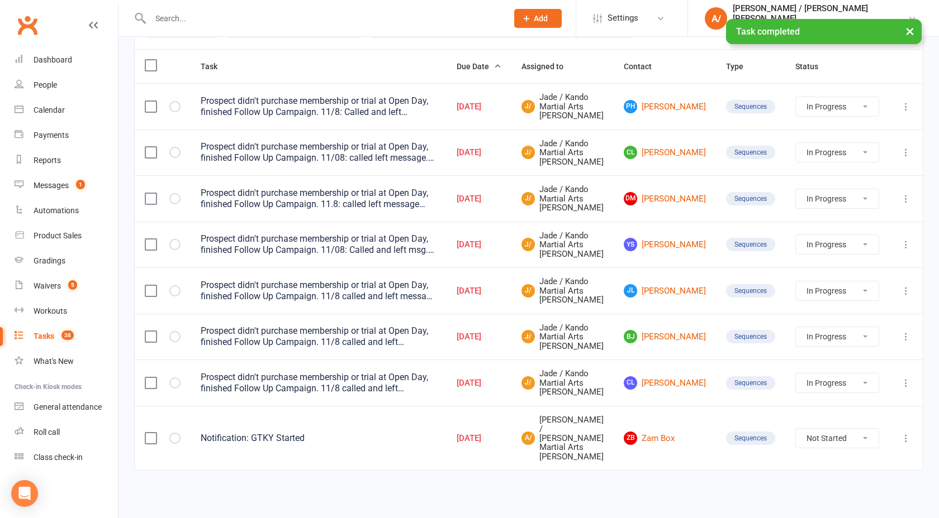
scroll to position [233, 0]
click at [176, 444] on button "button" at bounding box center [174, 438] width 11 height 11
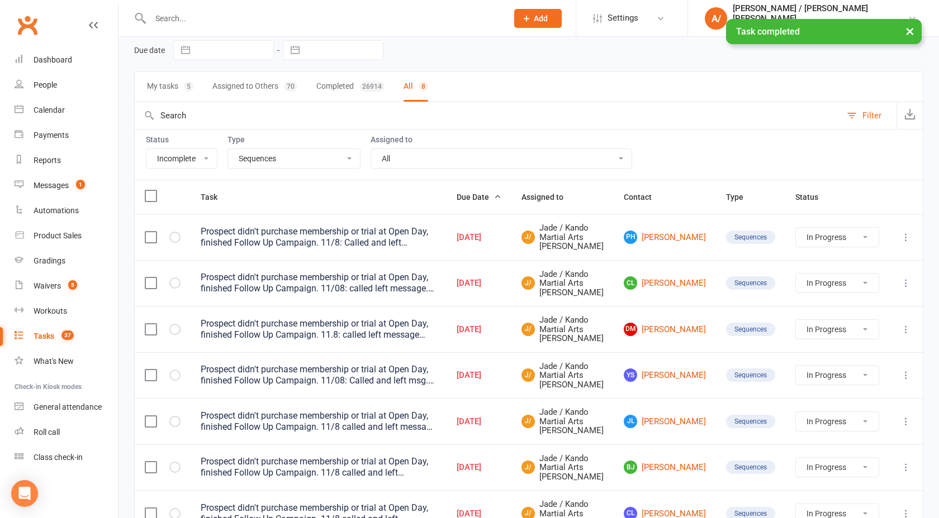
scroll to position [0, 0]
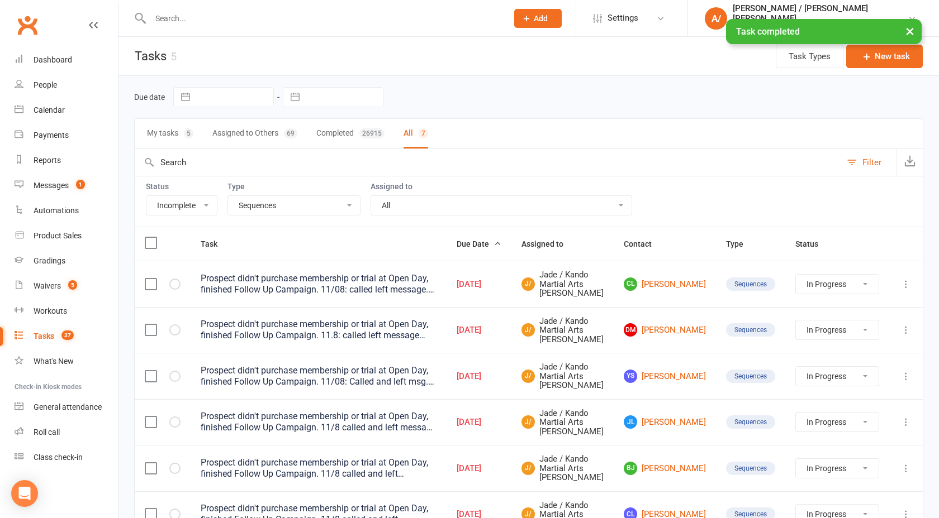
click at [319, 208] on select "All Admin Bbpc - black belt prep course Cancellation Enquiry Follow-up In-class…" at bounding box center [294, 205] width 132 height 19
click at [228, 196] on select "All Admin Bbpc - black belt prep course Cancellation Enquiry Follow-up In-class…" at bounding box center [294, 205] width 132 height 19
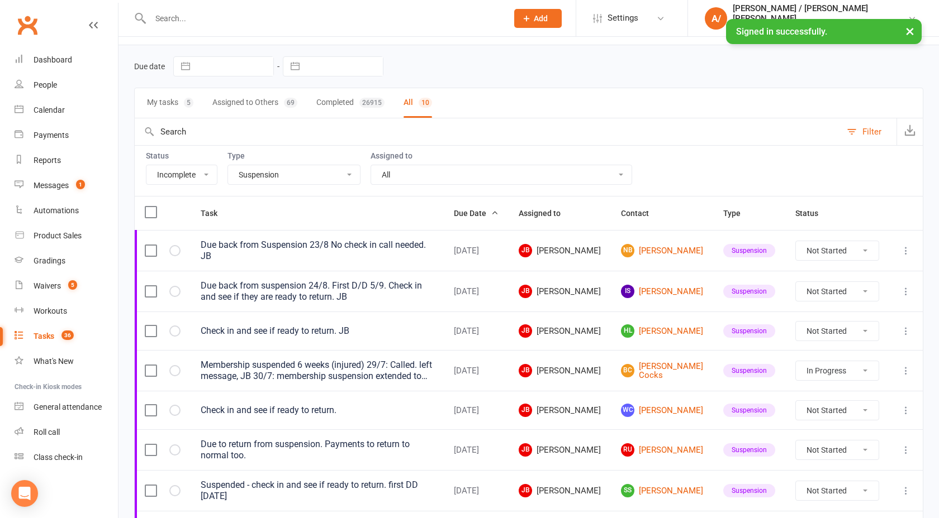
scroll to position [51, 0]
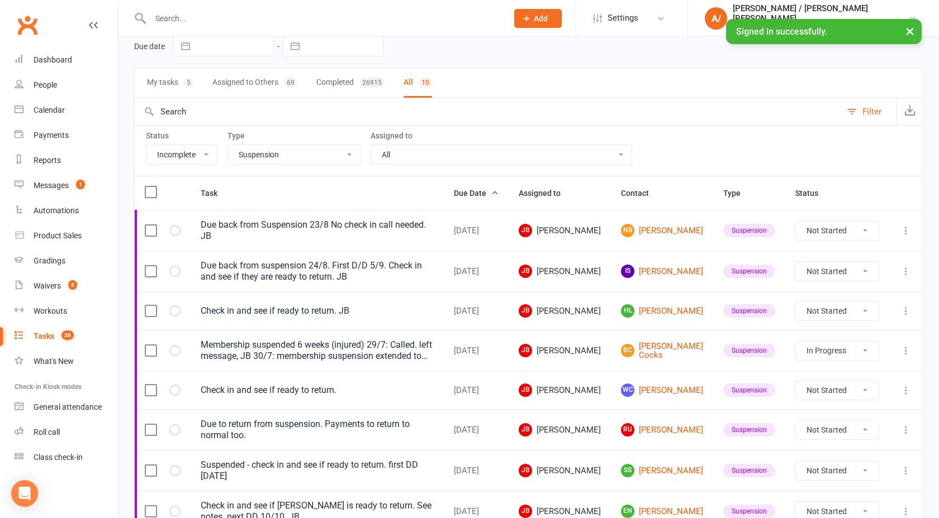
click at [318, 155] on select "All Admin Bbpc - black belt prep course Cancellation Enquiry Follow-up In-class…" at bounding box center [294, 154] width 132 height 19
click at [228, 145] on select "All Admin Bbpc - black belt prep course Cancellation Enquiry Follow-up In-class…" at bounding box center [294, 154] width 132 height 19
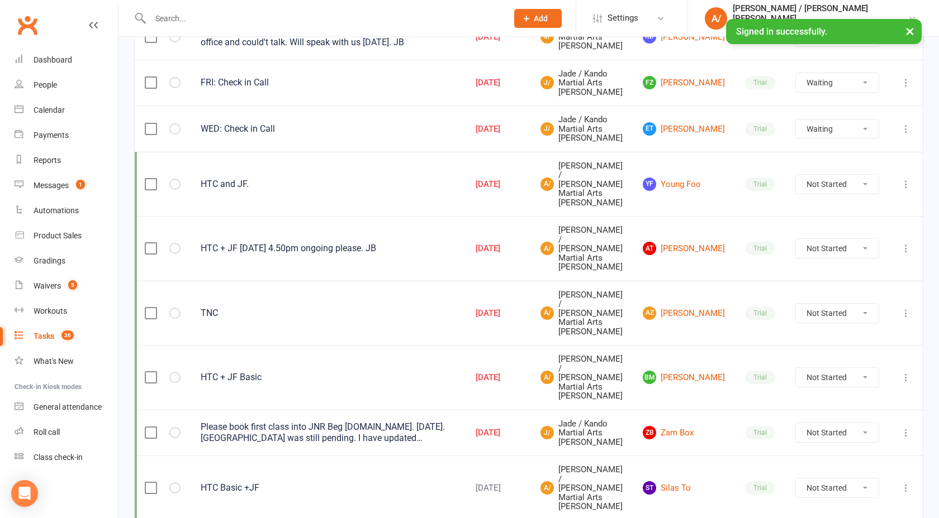
scroll to position [344, 0]
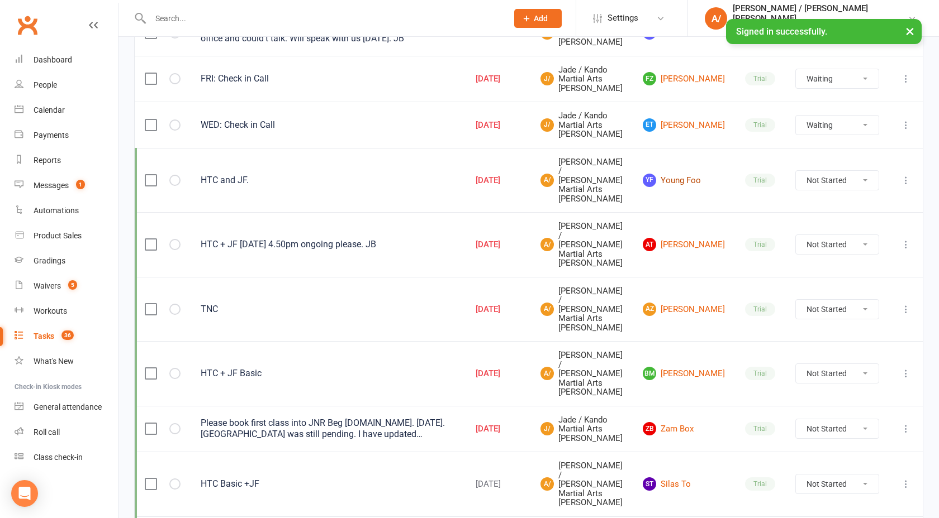
click at [711, 174] on link "YF Young Foo" at bounding box center [683, 180] width 82 height 13
click at [706, 238] on link "AT Avyaan Thakur" at bounding box center [683, 244] width 82 height 13
click at [697, 303] on link "AZ Amelia Zhang" at bounding box center [683, 309] width 82 height 13
click at [688, 367] on link "BM Billy Moyes" at bounding box center [683, 373] width 82 height 13
click at [696, 422] on link "ZB Zam Box" at bounding box center [683, 428] width 82 height 13
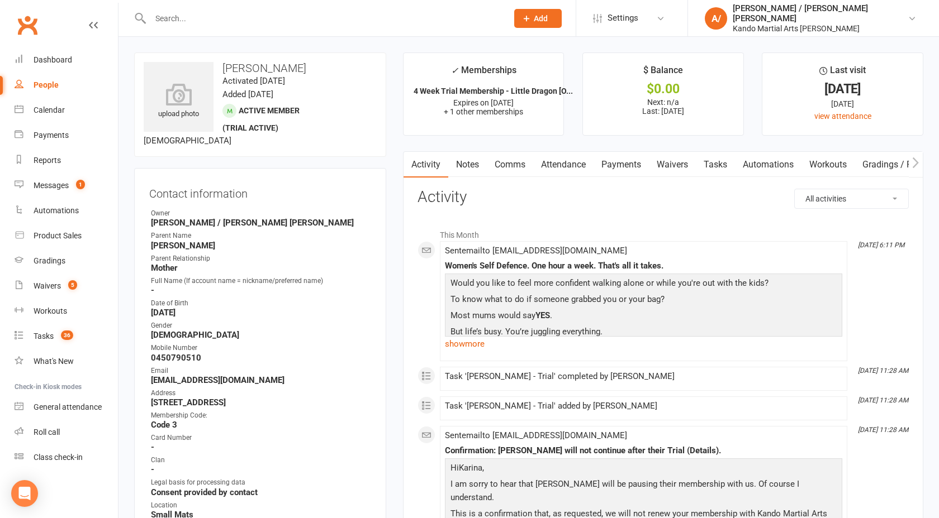
click at [710, 161] on link "Tasks" at bounding box center [715, 165] width 39 height 26
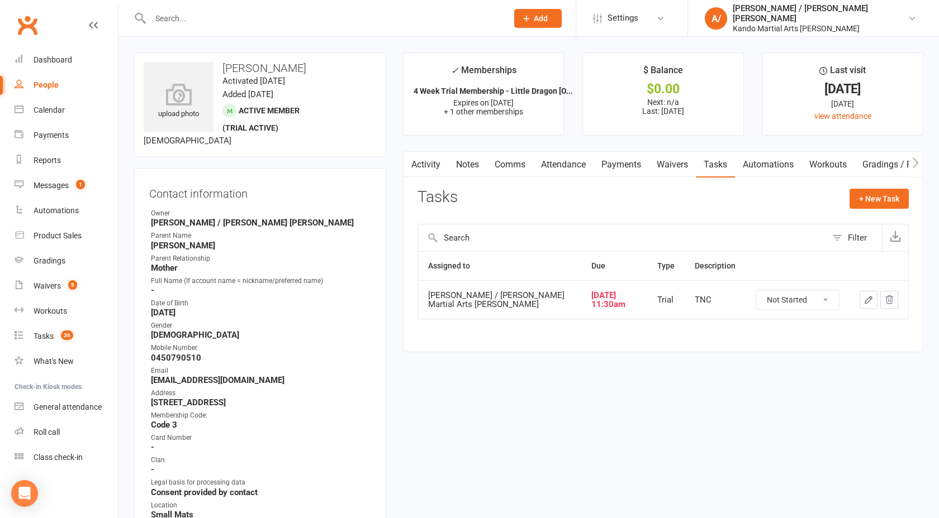
click at [567, 168] on link "Attendance" at bounding box center [563, 165] width 60 height 26
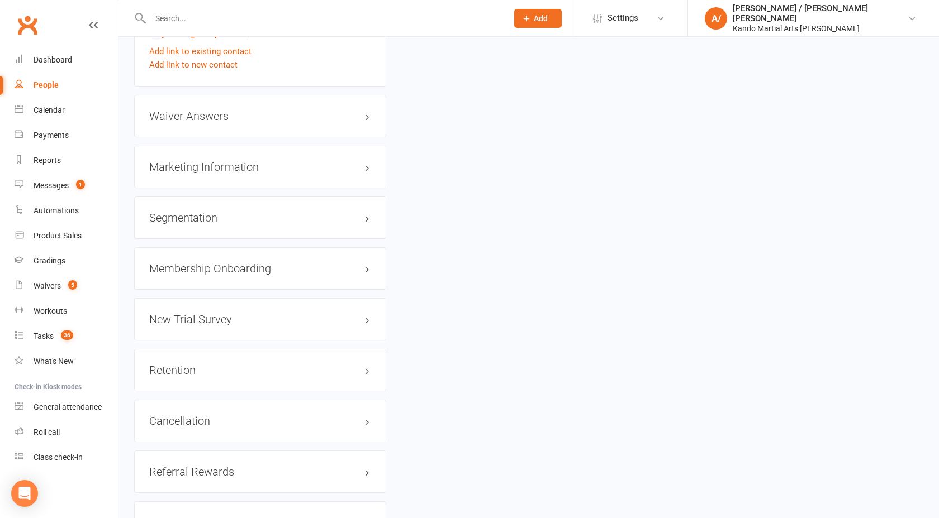
scroll to position [1238, 0]
click at [182, 416] on h3 "Cancellation edit" at bounding box center [260, 421] width 222 height 12
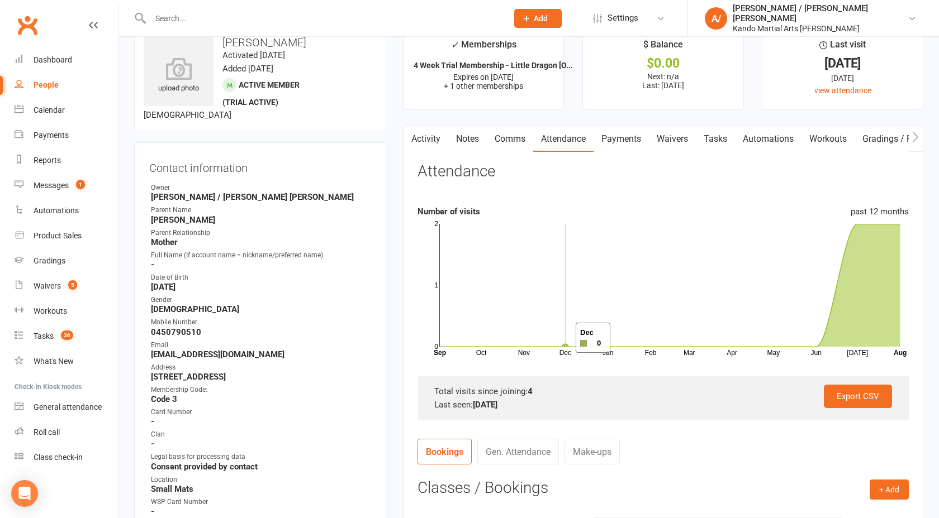
scroll to position [0, 0]
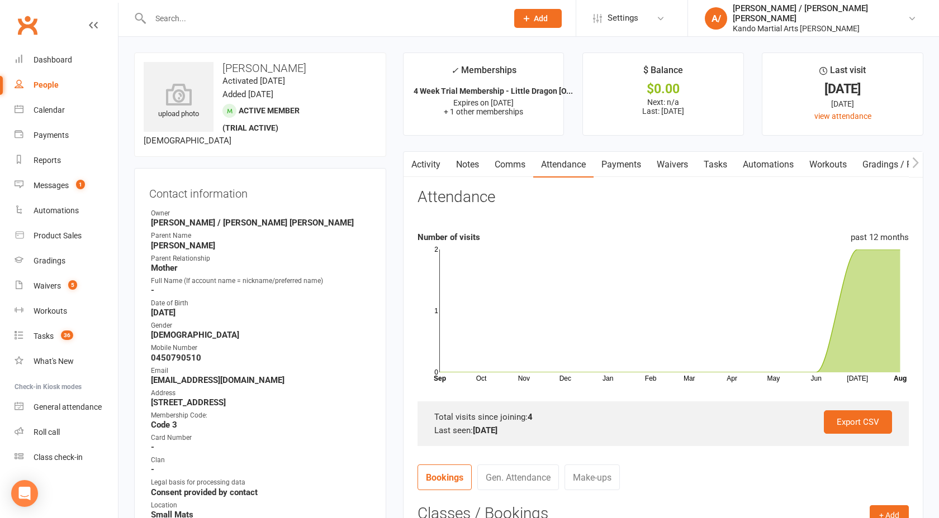
click at [711, 168] on link "Tasks" at bounding box center [715, 165] width 39 height 26
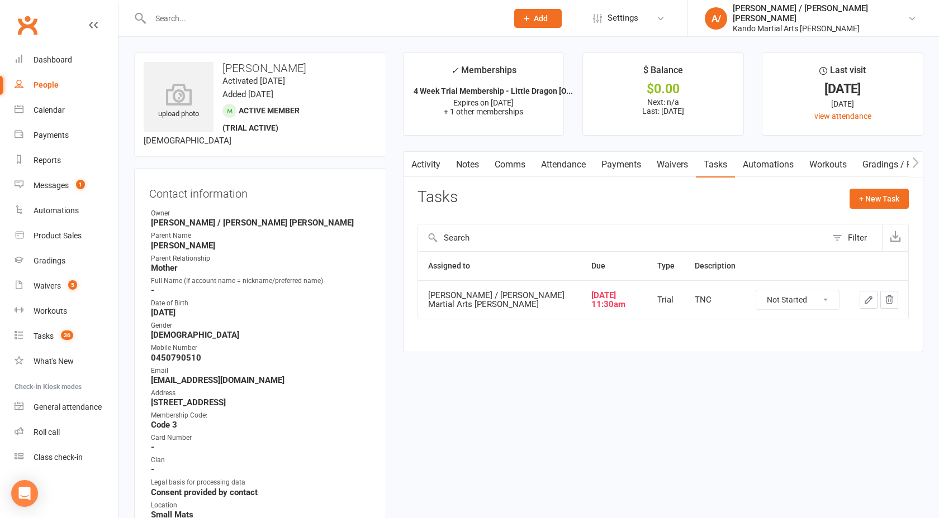
click at [793, 302] on select "Not Started In Progress Waiting Complete" at bounding box center [797, 300] width 83 height 19
click at [756, 291] on select "Not Started In Progress Waiting Complete" at bounding box center [797, 300] width 83 height 19
select select "unstarted"
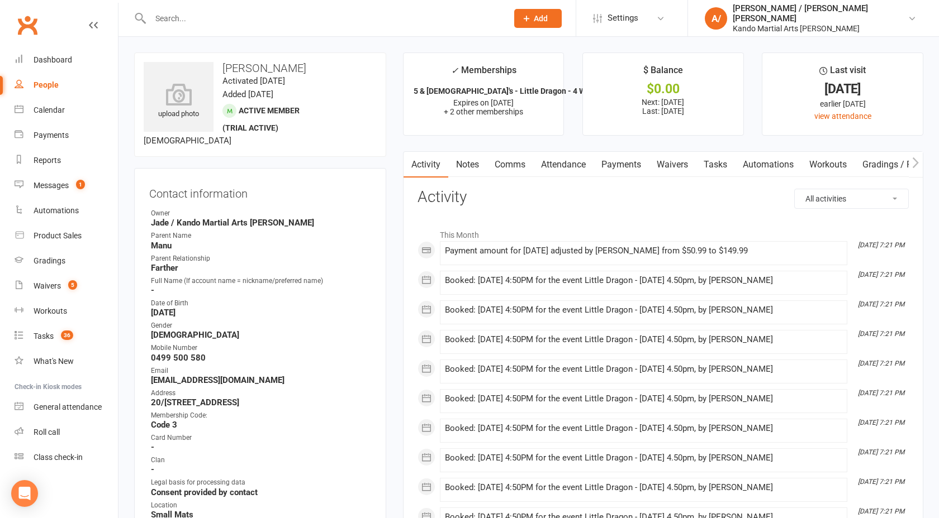
click at [579, 164] on link "Attendance" at bounding box center [563, 165] width 60 height 26
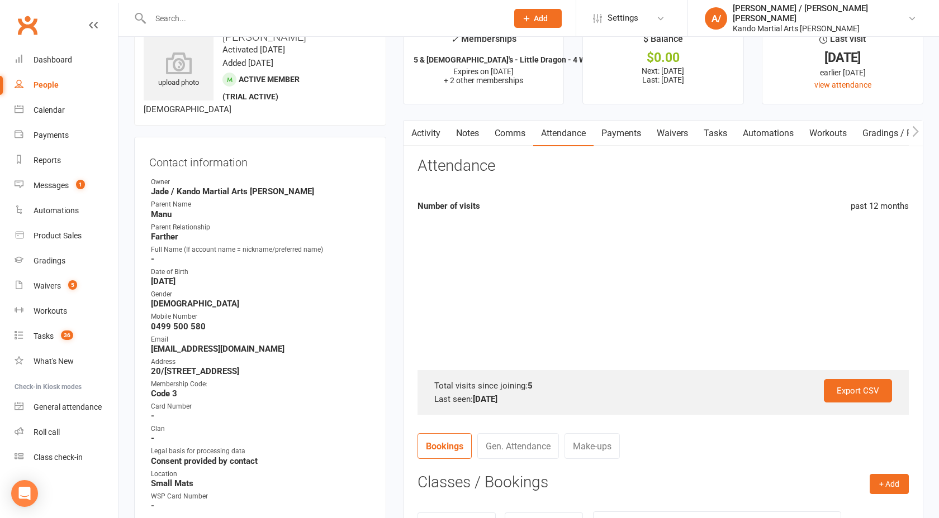
scroll to position [30, 0]
click at [626, 138] on link "Payments" at bounding box center [620, 135] width 55 height 26
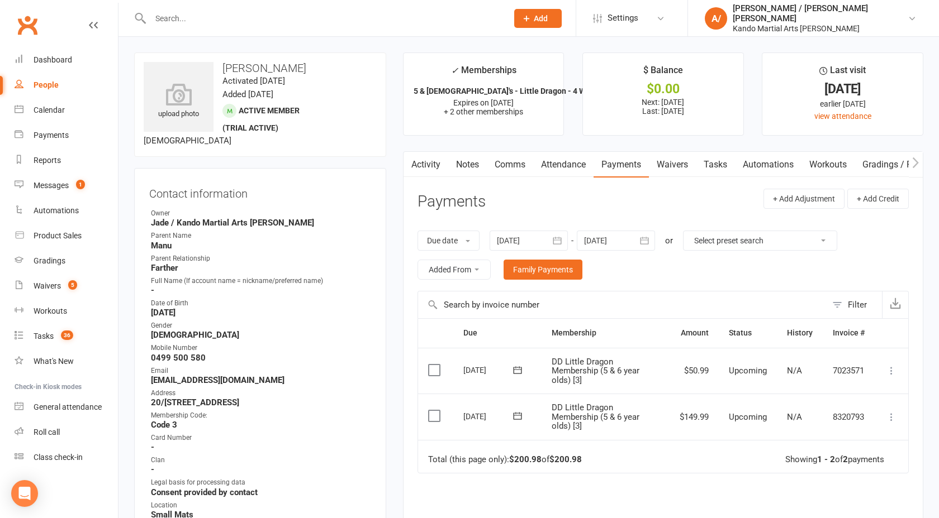
click at [717, 168] on link "Tasks" at bounding box center [715, 165] width 39 height 26
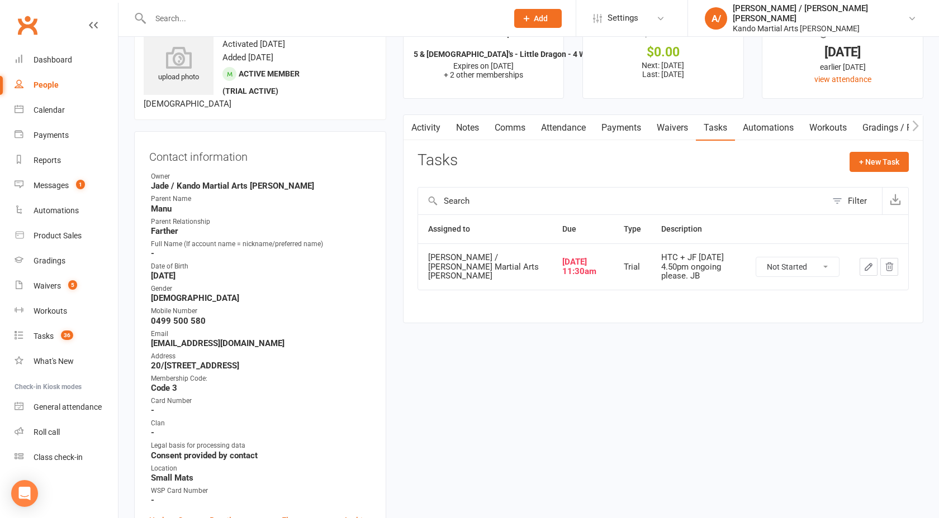
scroll to position [49, 0]
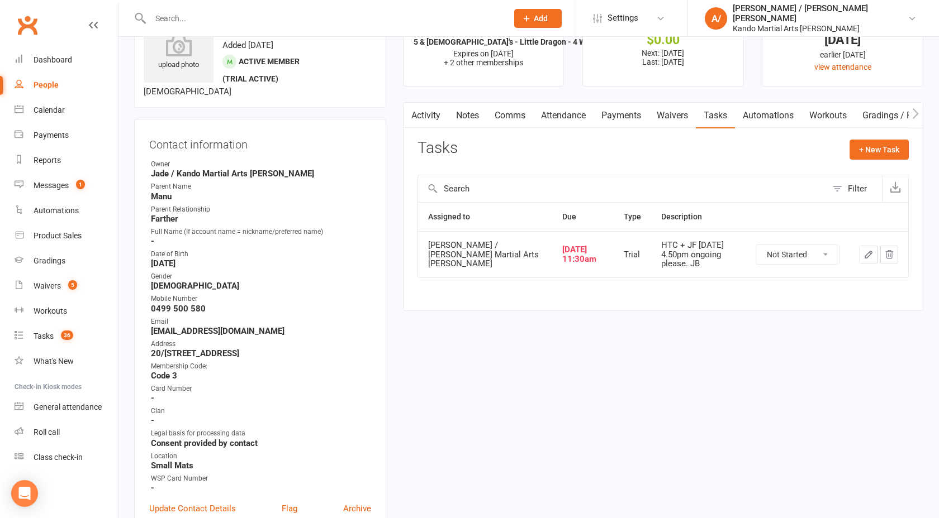
click at [542, 118] on link "Attendance" at bounding box center [563, 116] width 60 height 26
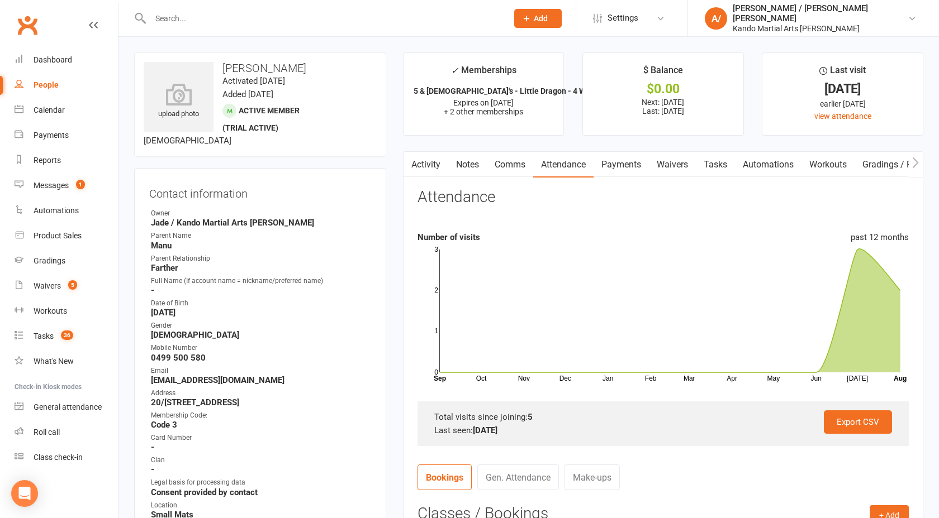
click at [713, 165] on link "Tasks" at bounding box center [715, 165] width 39 height 26
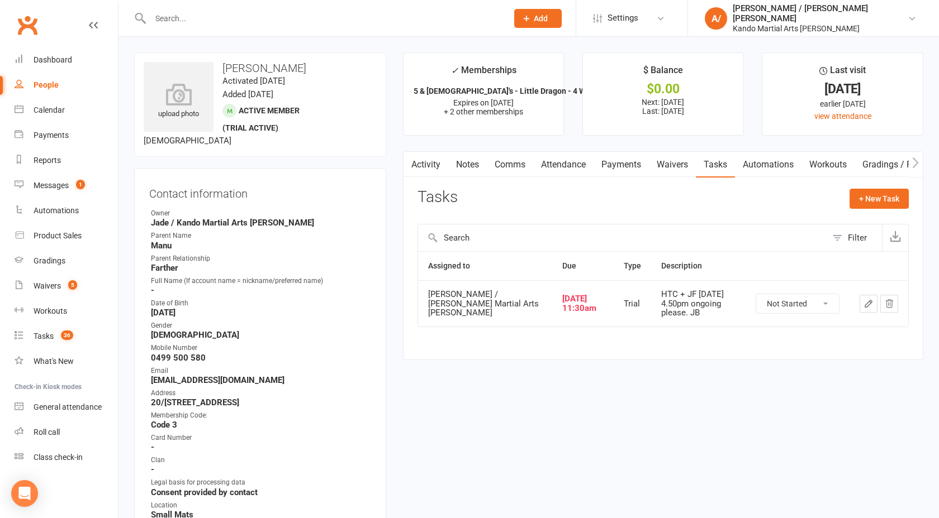
click at [788, 298] on select "Not Started In Progress Waiting Complete" at bounding box center [797, 303] width 83 height 19
click at [756, 294] on select "Not Started In Progress Waiting Complete" at bounding box center [797, 303] width 83 height 19
select select "unstarted"
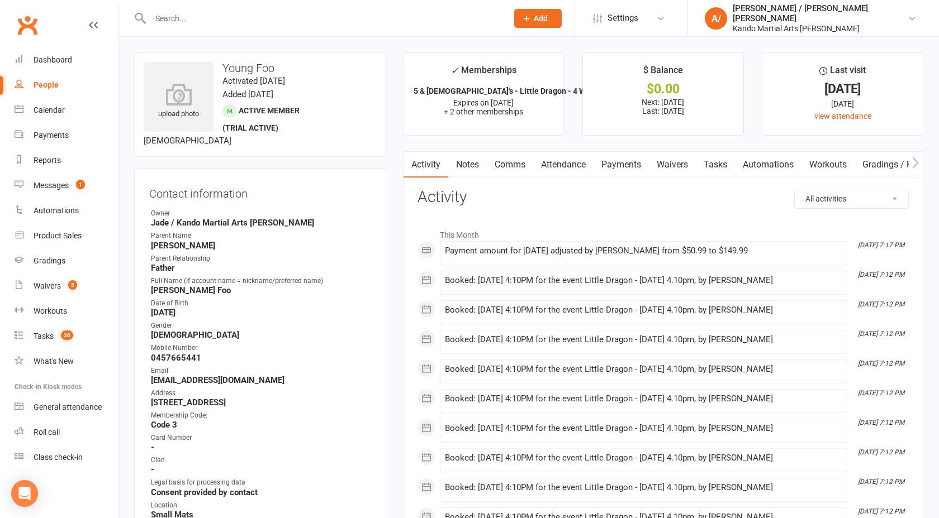
click at [659, 193] on h3 "Activity" at bounding box center [662, 197] width 491 height 17
click at [615, 177] on link "Payments" at bounding box center [620, 165] width 55 height 26
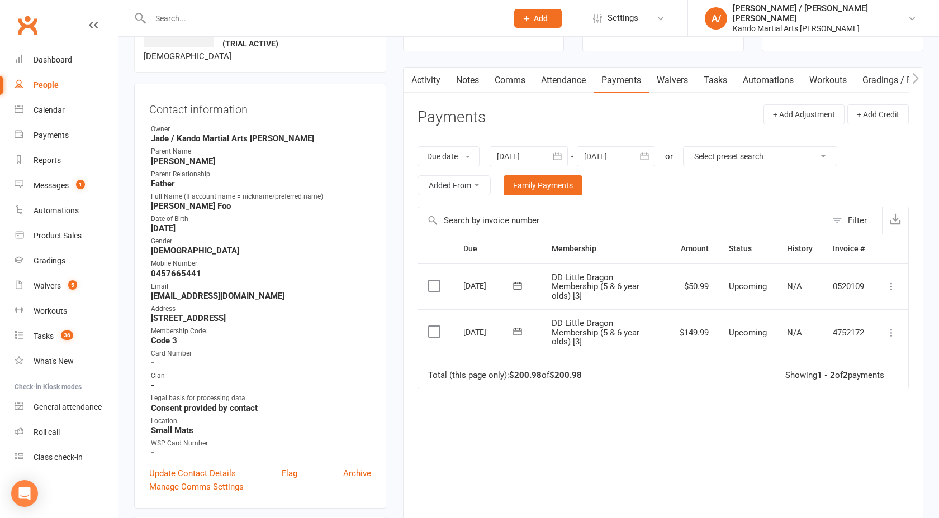
scroll to position [79, 0]
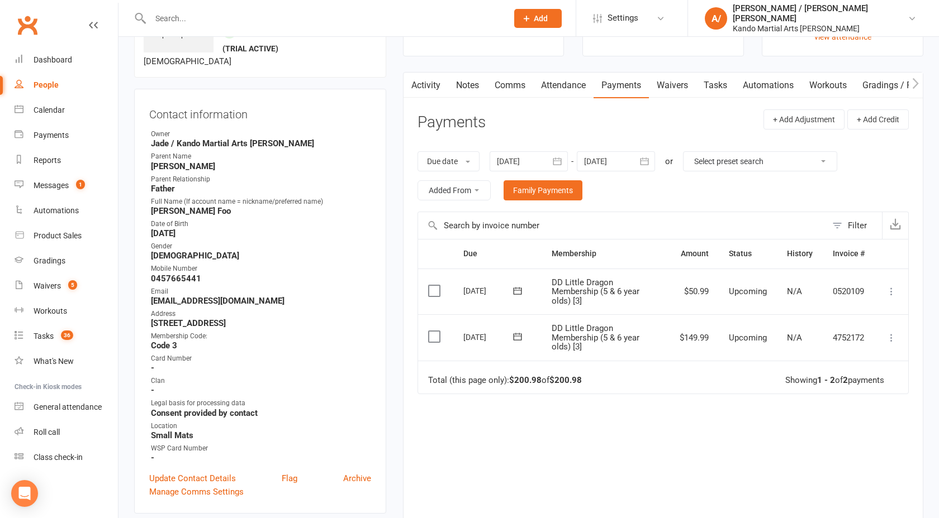
click at [718, 92] on link "Tasks" at bounding box center [715, 86] width 39 height 26
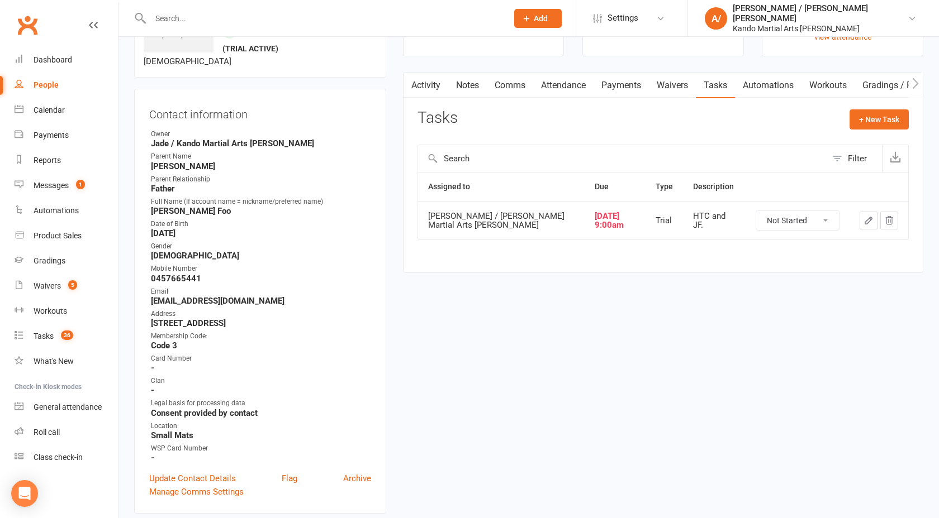
click at [790, 224] on select "Not Started In Progress Waiting Complete" at bounding box center [797, 220] width 83 height 19
click at [756, 211] on select "Not Started In Progress Waiting Complete" at bounding box center [797, 220] width 83 height 19
select select "unstarted"
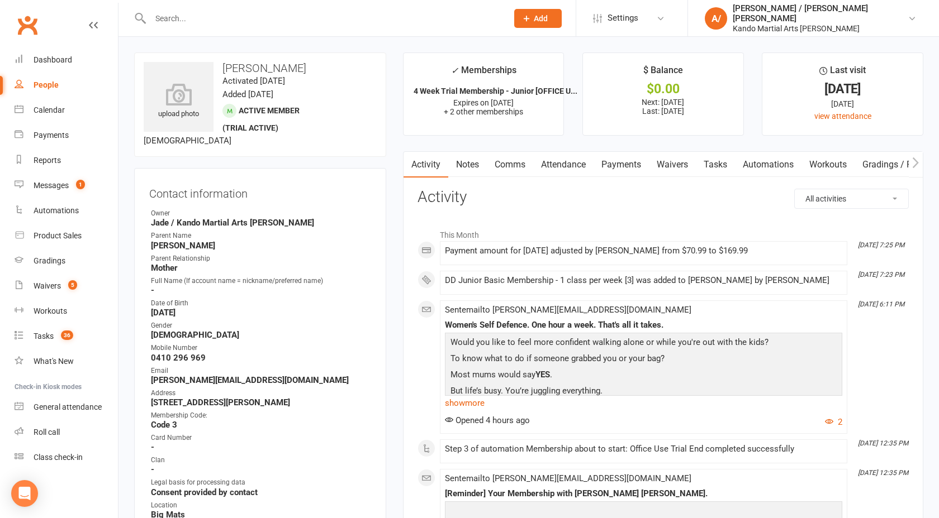
click at [636, 156] on link "Payments" at bounding box center [620, 165] width 55 height 26
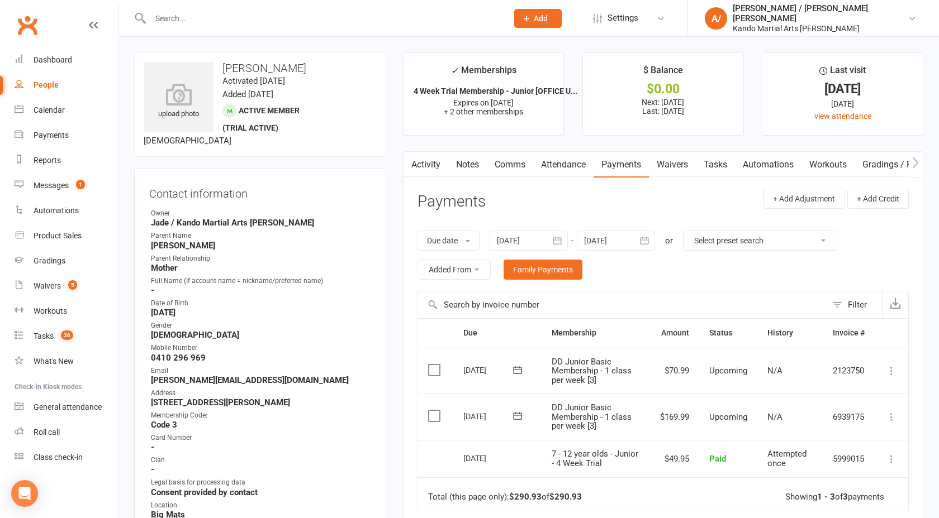
click at [718, 161] on link "Tasks" at bounding box center [715, 165] width 39 height 26
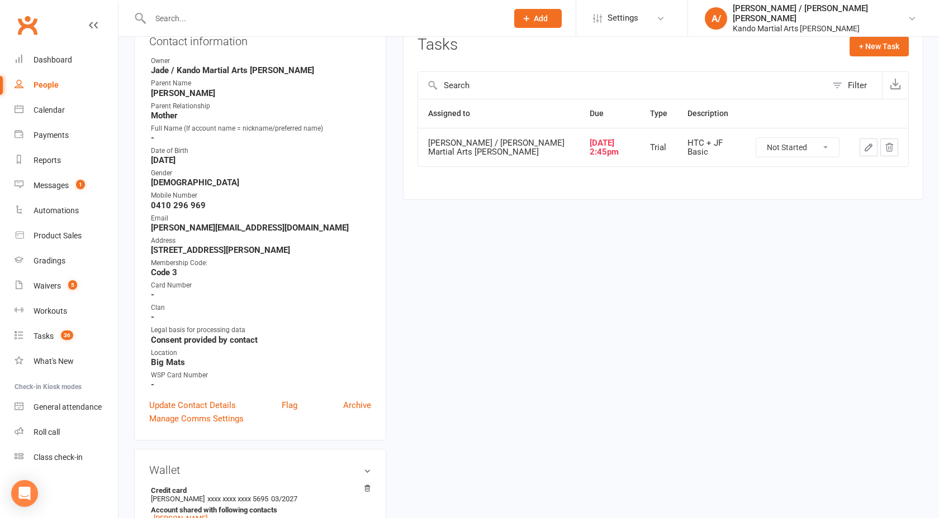
scroll to position [146, 0]
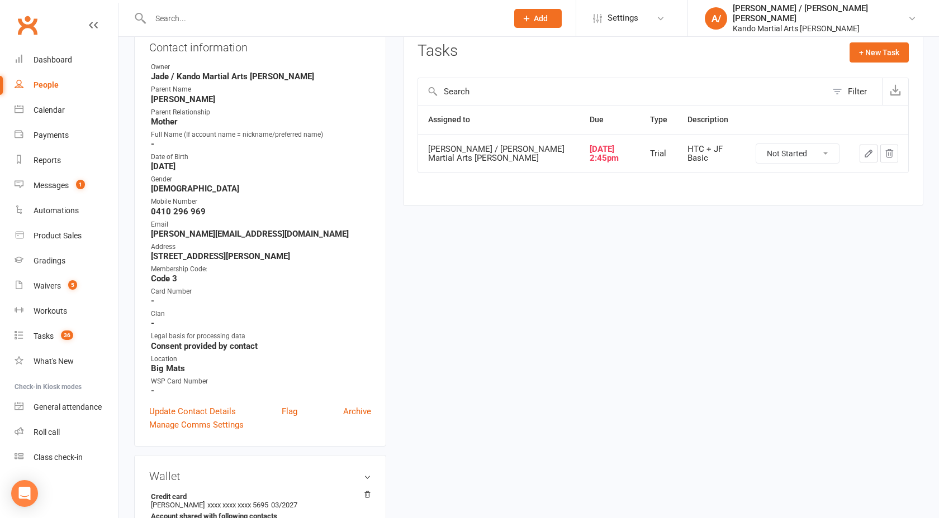
click at [792, 146] on select "Not Started In Progress Waiting Complete" at bounding box center [797, 153] width 83 height 19
click at [756, 144] on select "Not Started In Progress Waiting Complete" at bounding box center [797, 153] width 83 height 19
select select "unstarted"
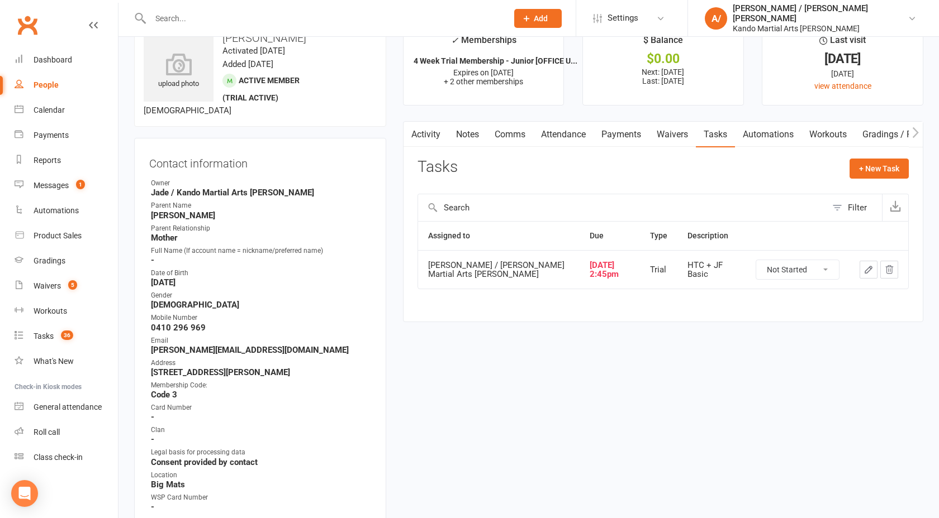
scroll to position [28, 0]
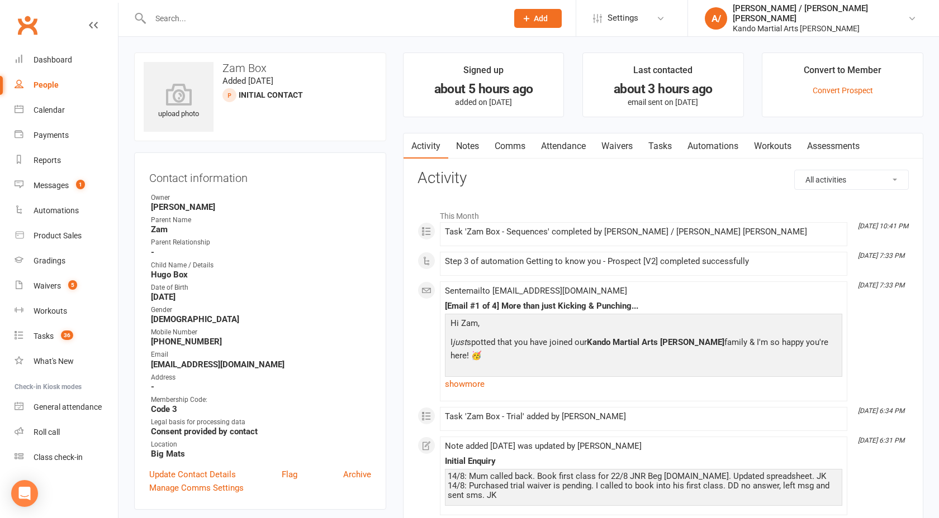
click at [185, 19] on input "text" at bounding box center [323, 19] width 353 height 16
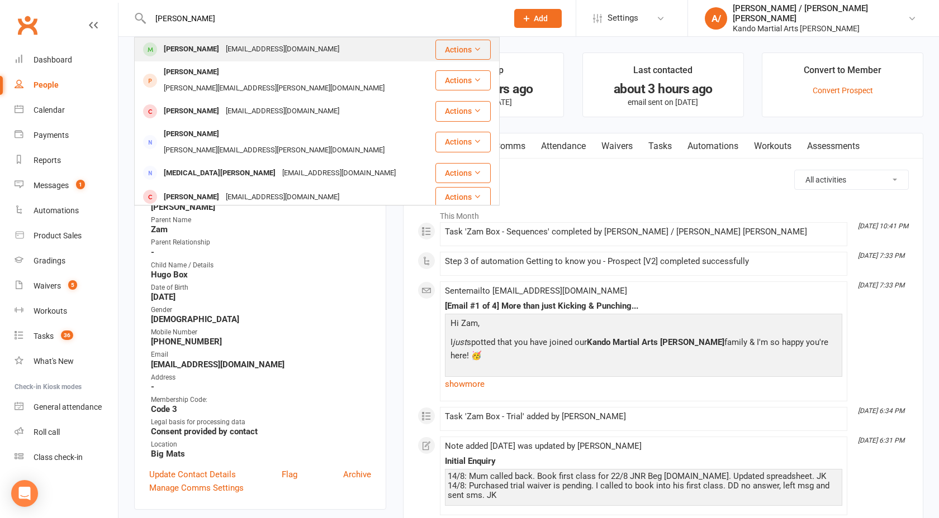
type input "[PERSON_NAME]"
click at [192, 49] on div "[PERSON_NAME]" at bounding box center [191, 49] width 62 height 16
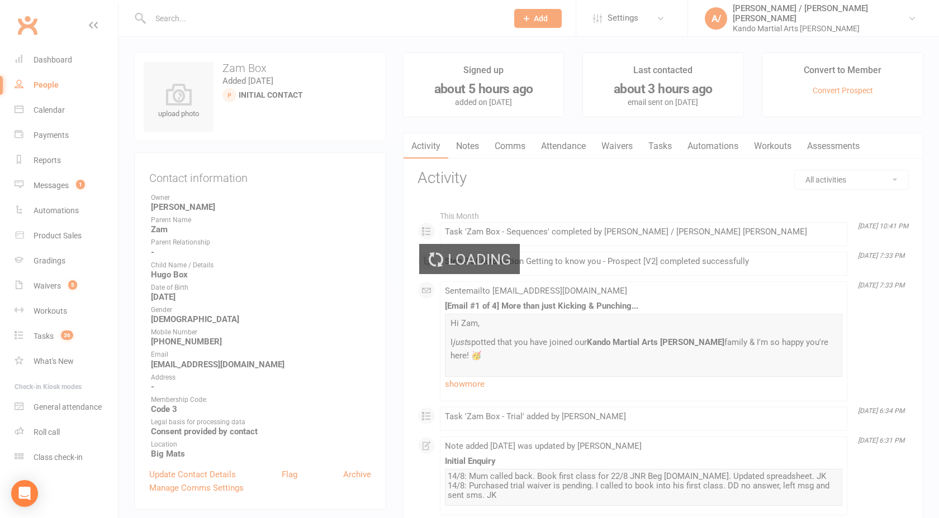
scroll to position [9, 0]
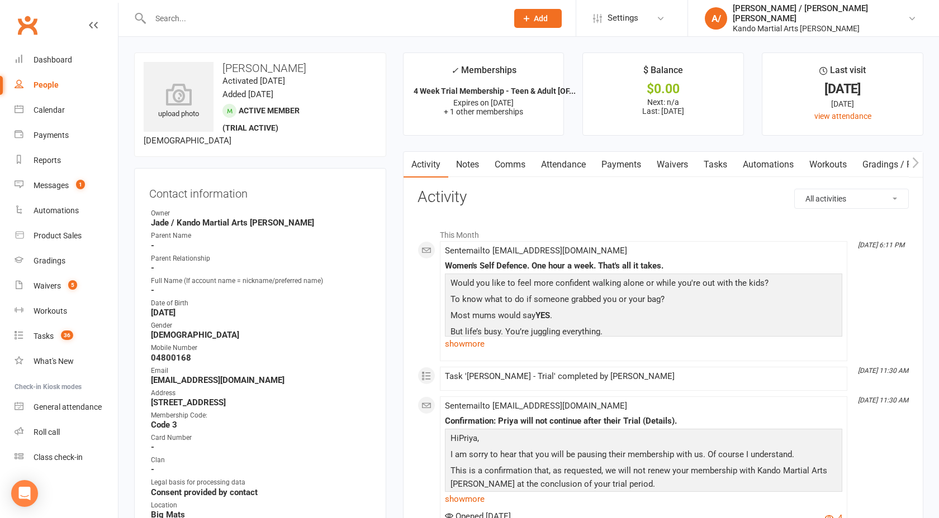
click at [576, 163] on link "Attendance" at bounding box center [563, 165] width 60 height 26
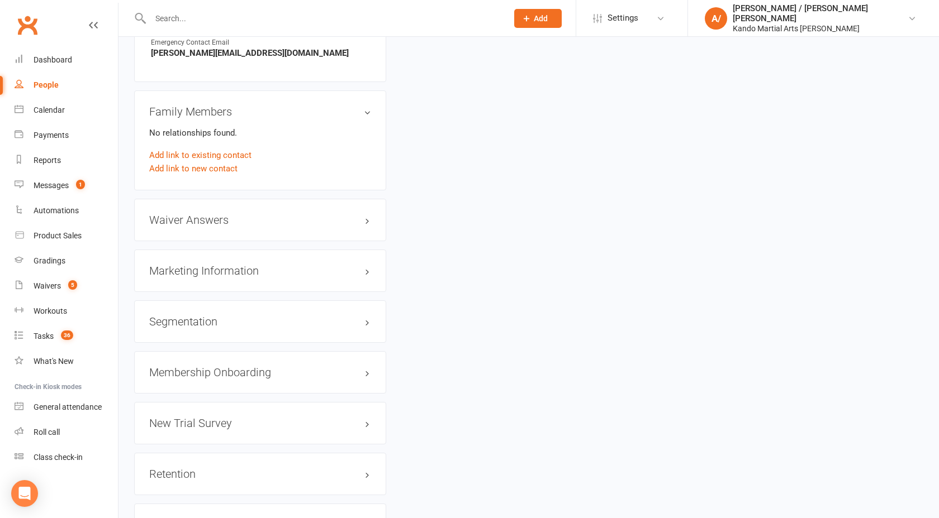
scroll to position [1202, 0]
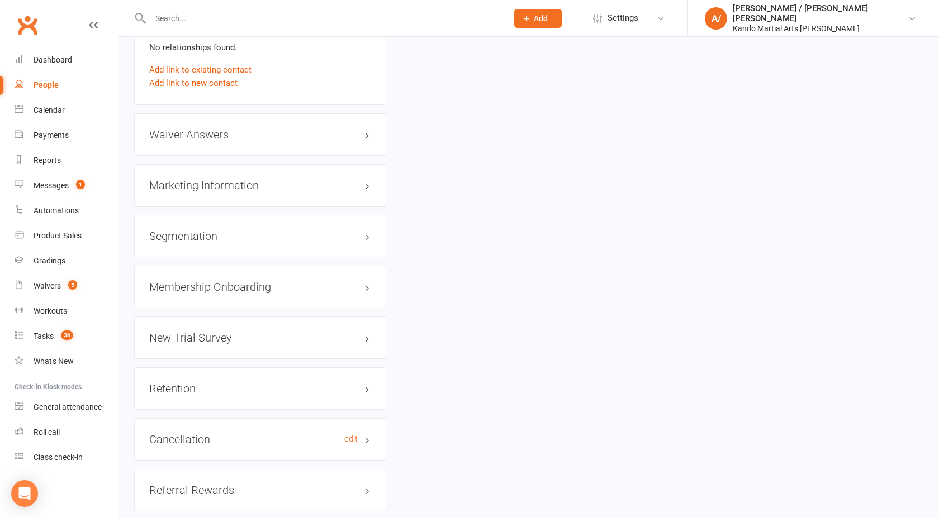
click at [187, 436] on h3 "Cancellation edit" at bounding box center [260, 440] width 222 height 12
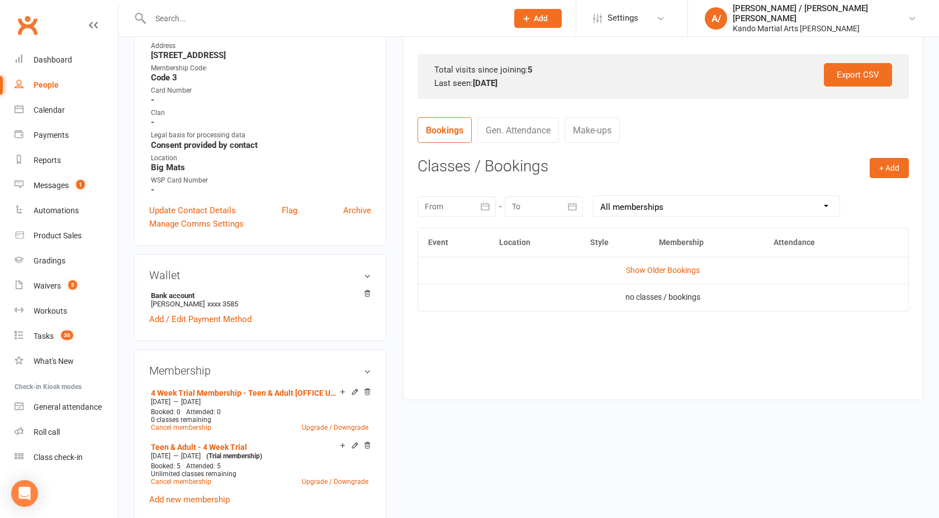
scroll to position [0, 0]
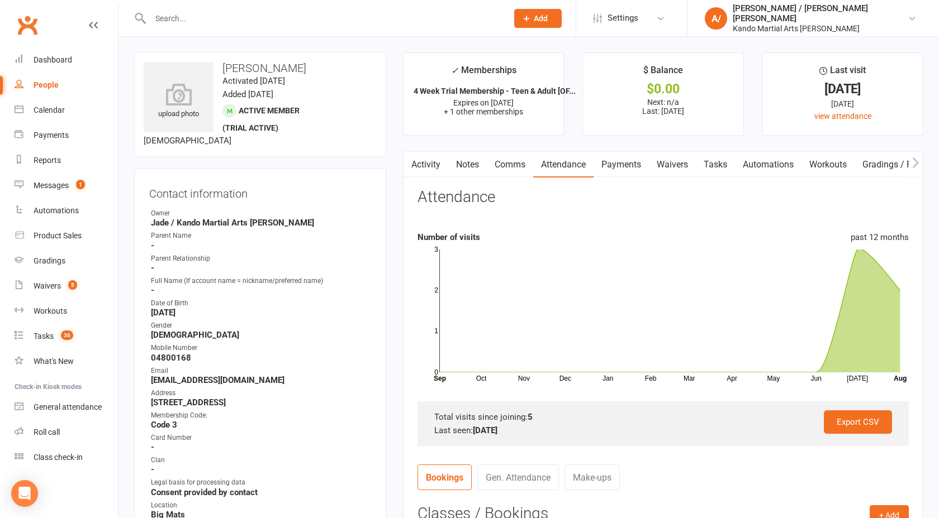
click at [715, 170] on link "Tasks" at bounding box center [715, 165] width 39 height 26
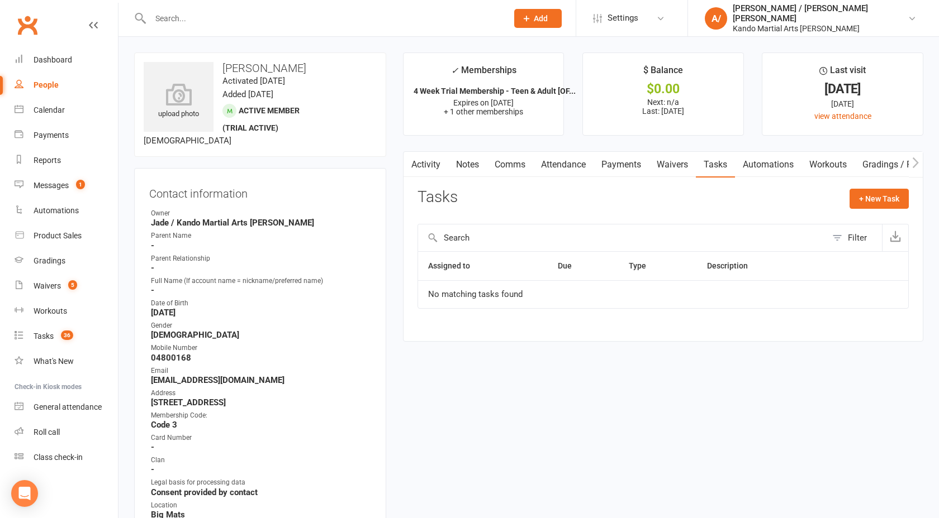
click at [171, 13] on input "text" at bounding box center [323, 19] width 353 height 16
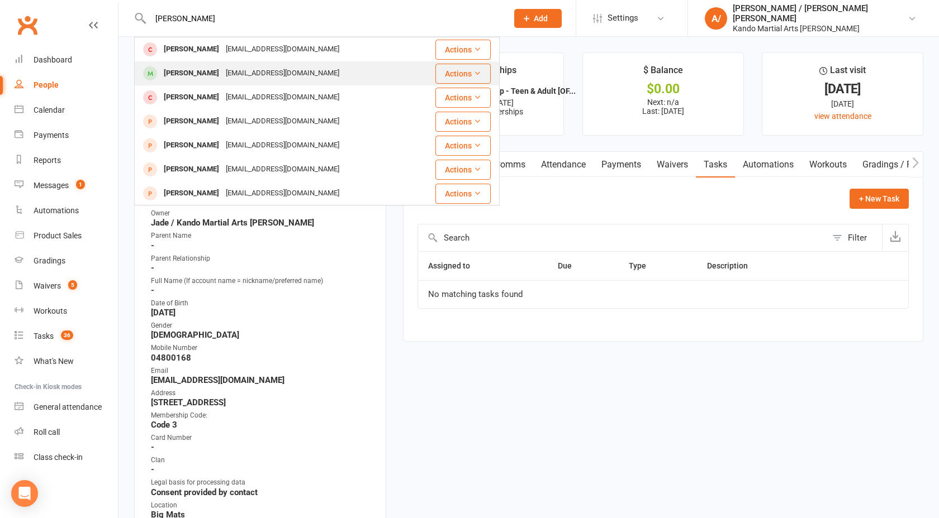
type input "[PERSON_NAME]"
click at [210, 73] on div "[PERSON_NAME]" at bounding box center [191, 73] width 62 height 16
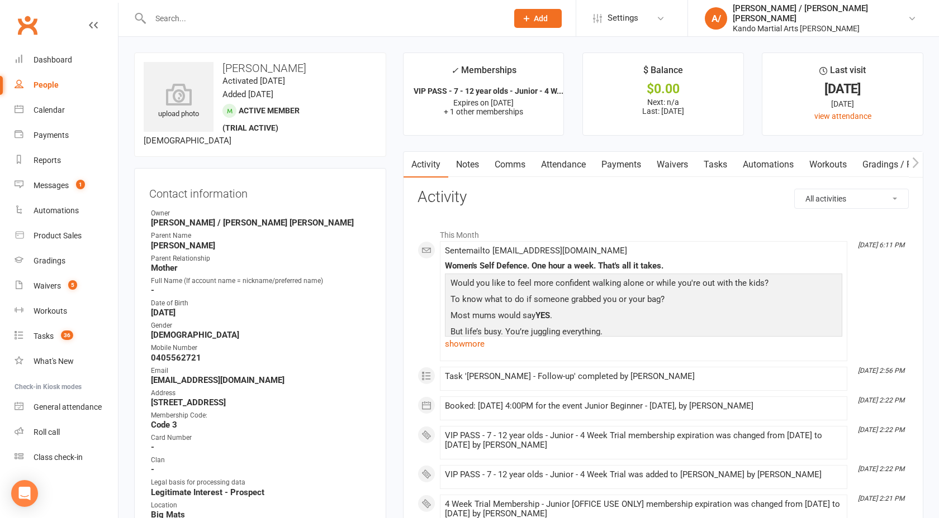
click at [566, 165] on link "Attendance" at bounding box center [563, 165] width 60 height 26
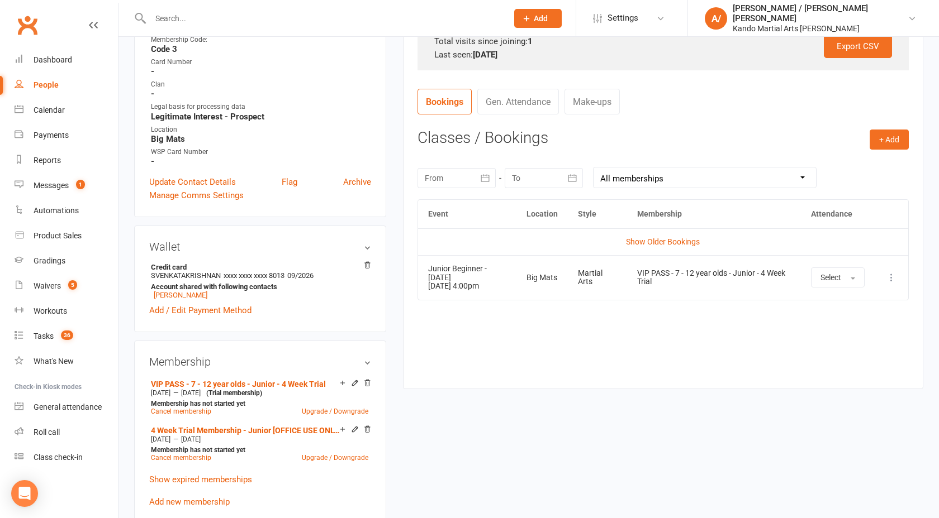
scroll to position [375, 0]
click at [648, 243] on link "Show Older Bookings" at bounding box center [663, 242] width 74 height 9
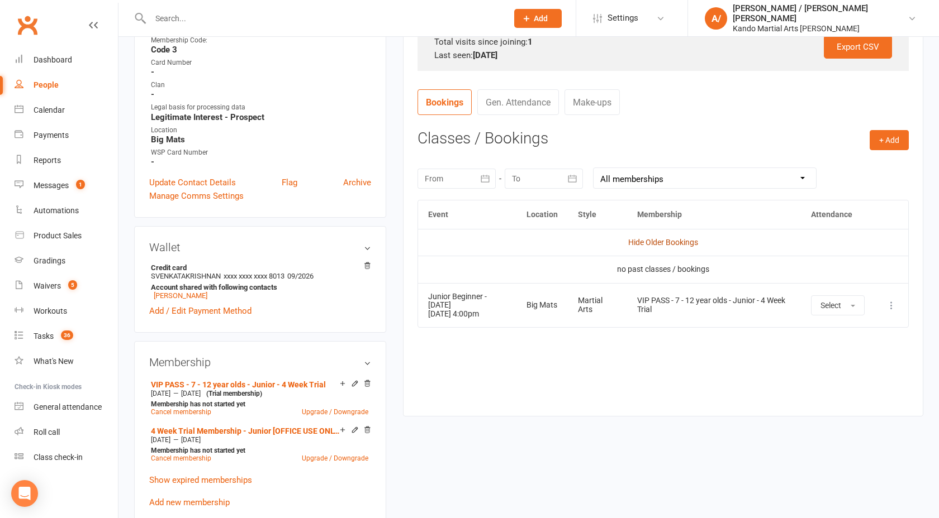
click at [648, 243] on link "Hide Older Bookings" at bounding box center [663, 242] width 70 height 9
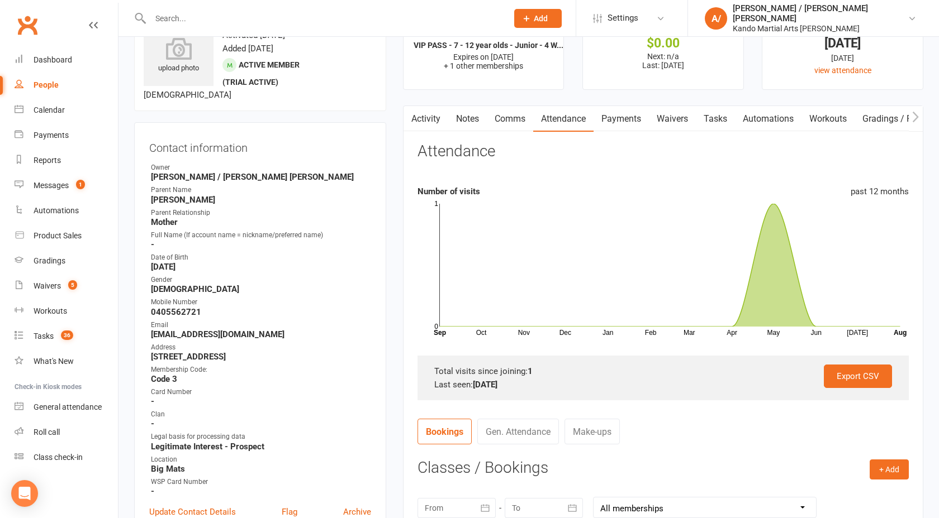
scroll to position [0, 0]
